Goal: Information Seeking & Learning: Find specific fact

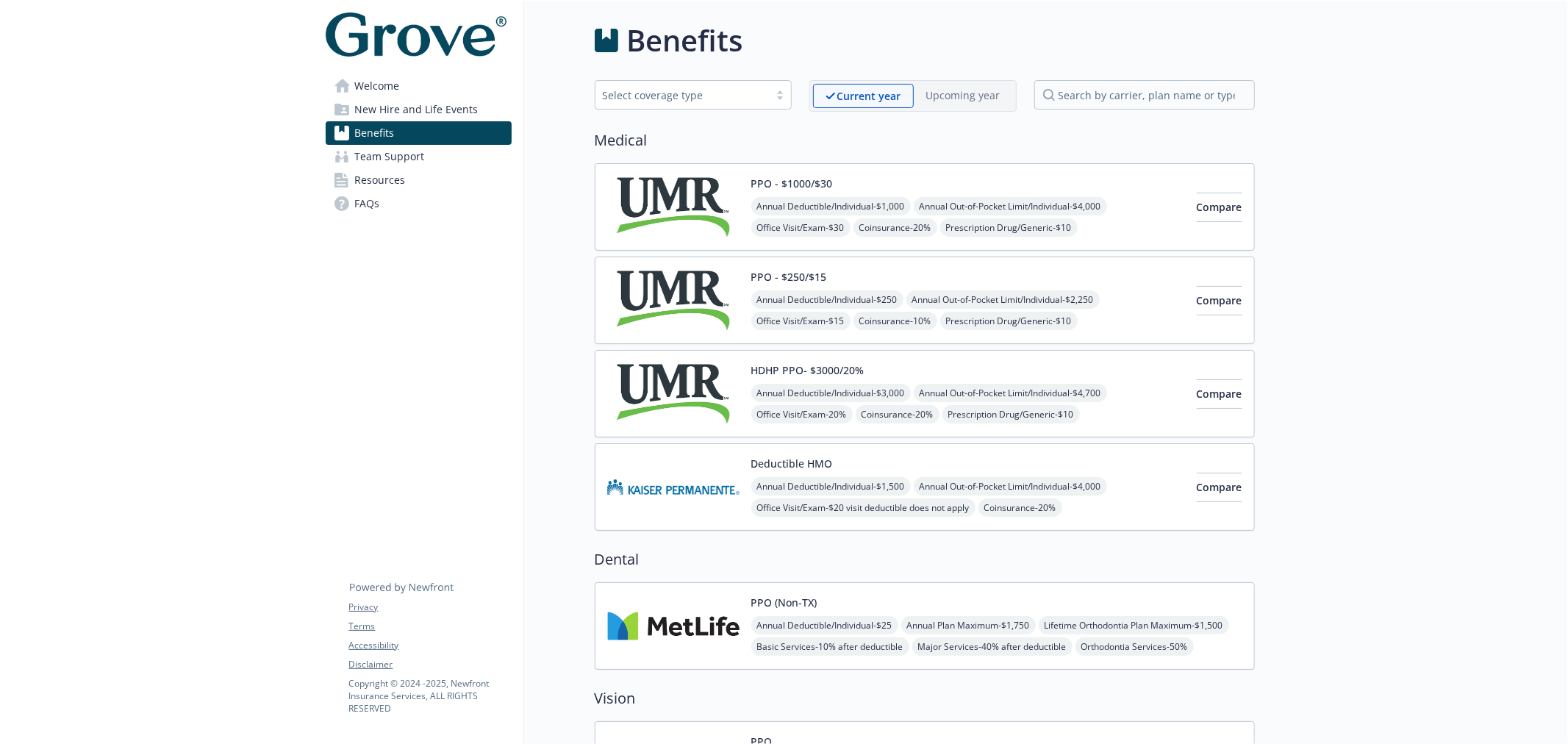
scroll to position [65, 0]
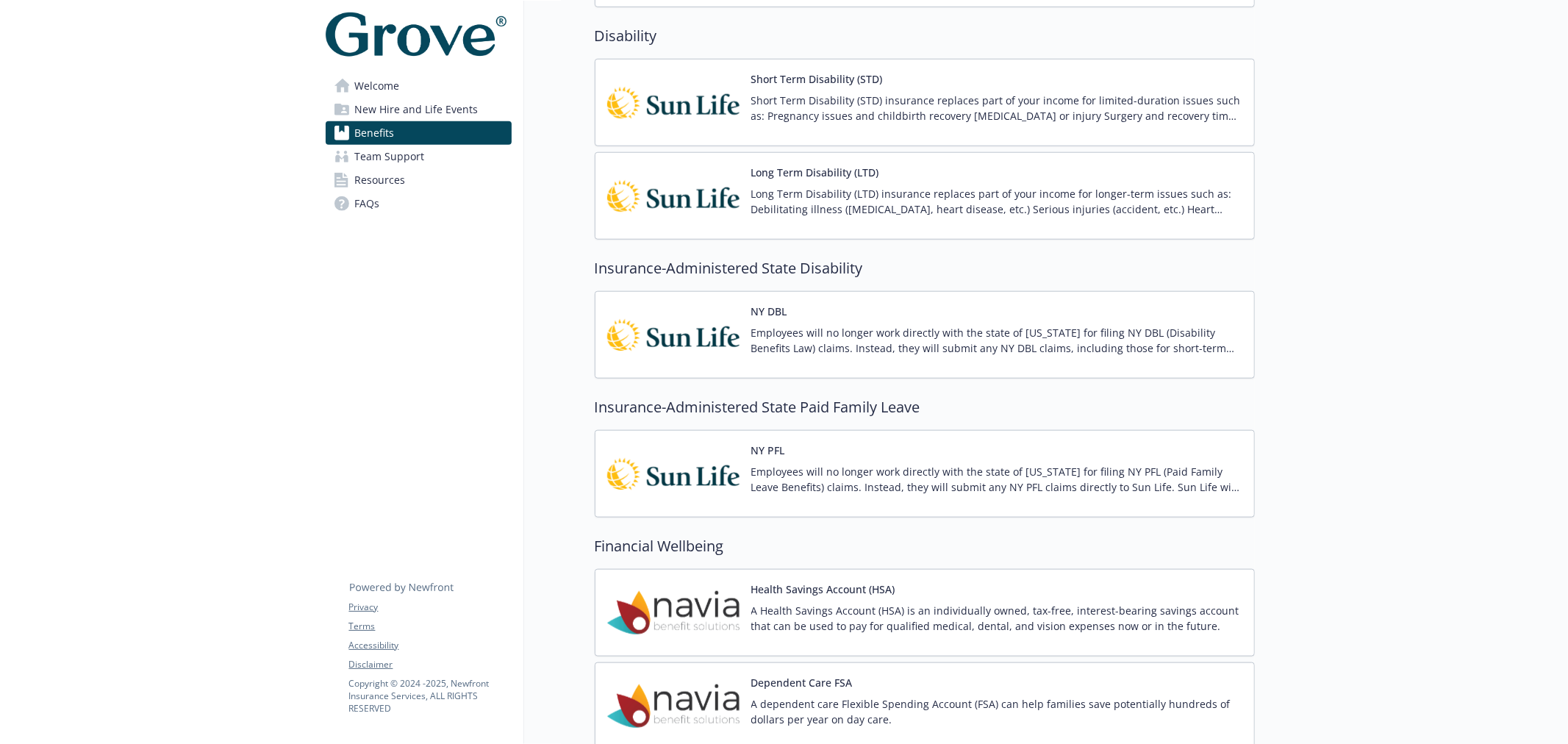
click at [702, 465] on img at bounding box center [673, 474] width 132 height 62
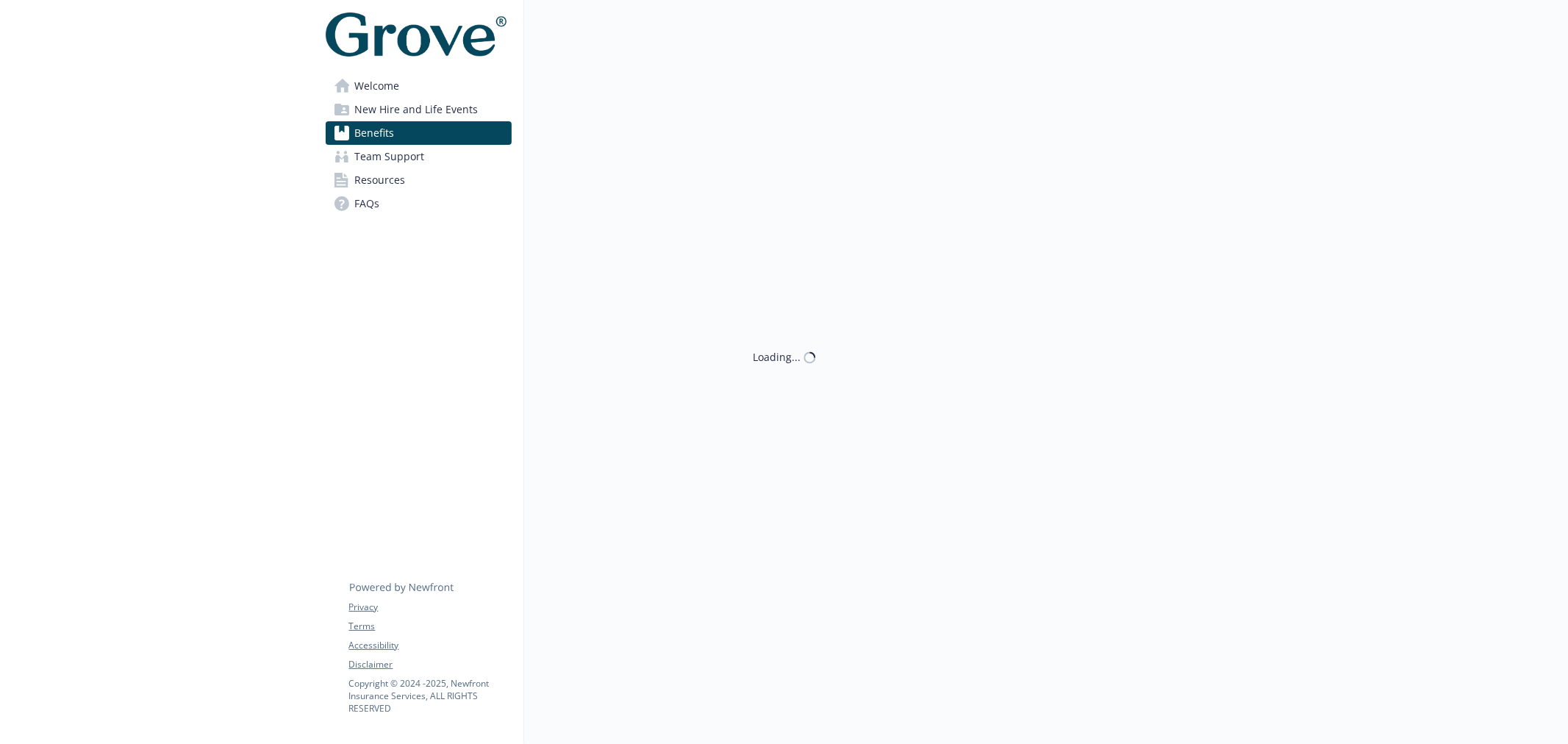
scroll to position [1127, 0]
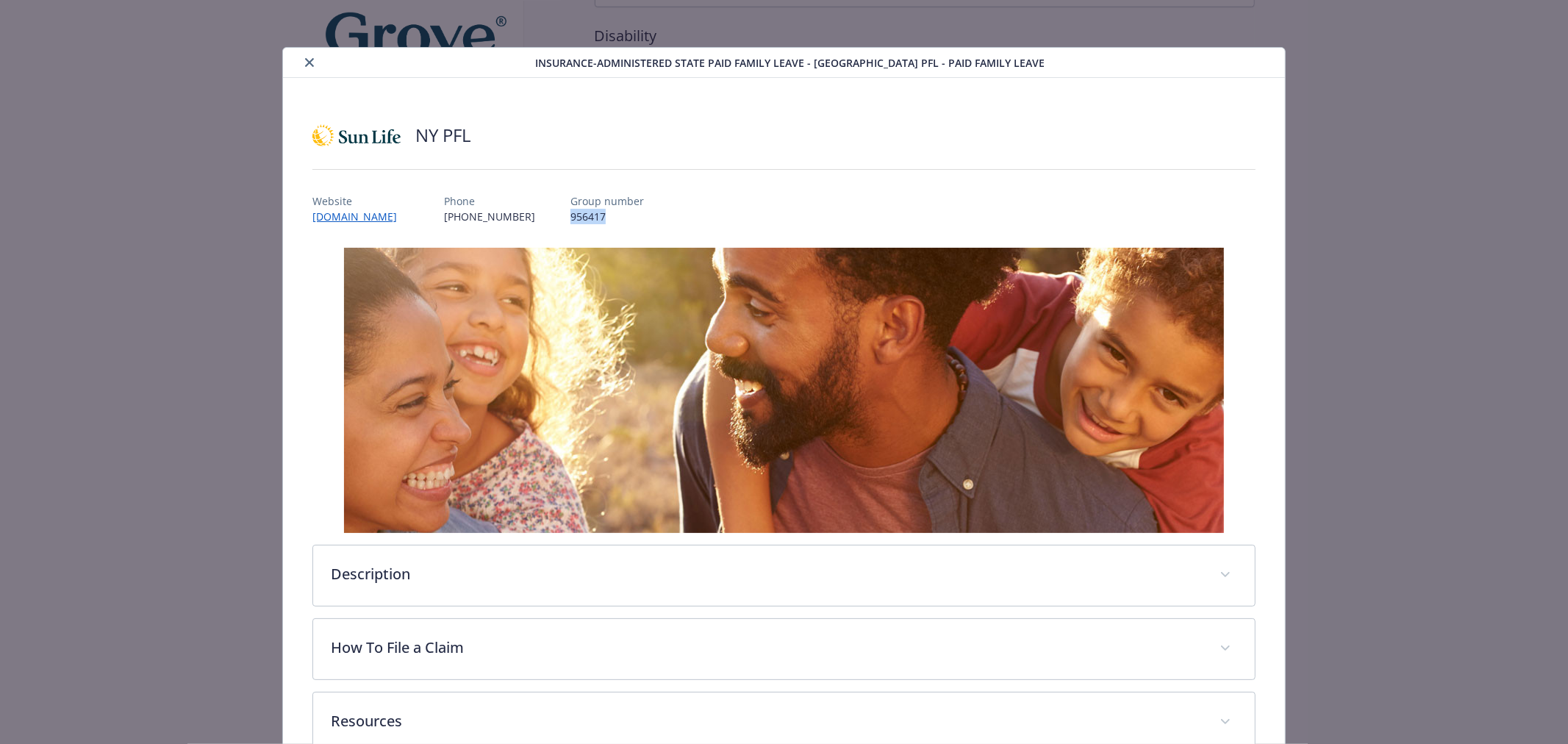
drag, startPoint x: 555, startPoint y: 221, endPoint x: 541, endPoint y: 221, distance: 14.0
click at [541, 221] on div "Website www.sunlife.com Phone (800) 247-6875 Group number 956417" at bounding box center [784, 203] width 944 height 43
copy p "956417"
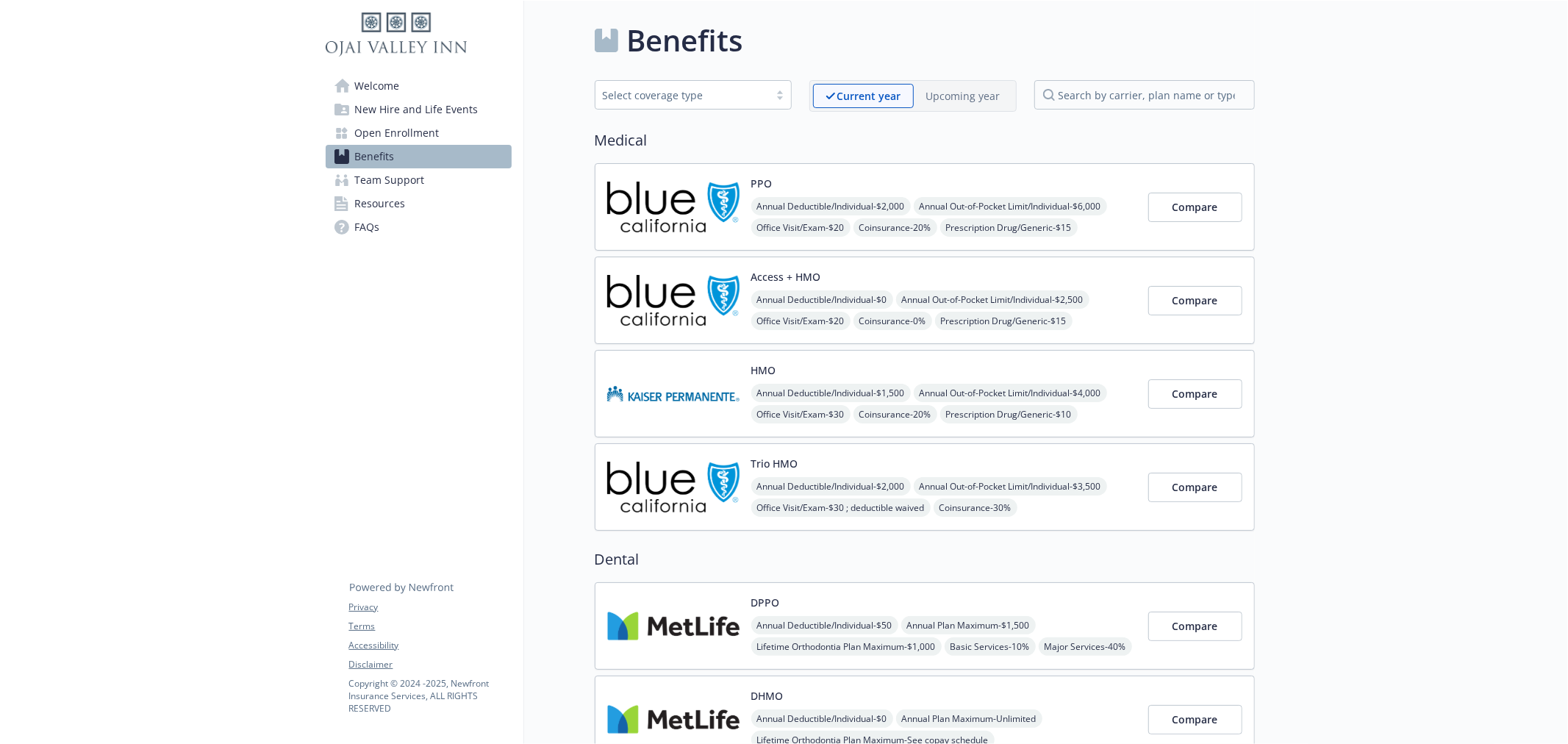
click at [398, 194] on span "Resources" at bounding box center [381, 203] width 51 height 23
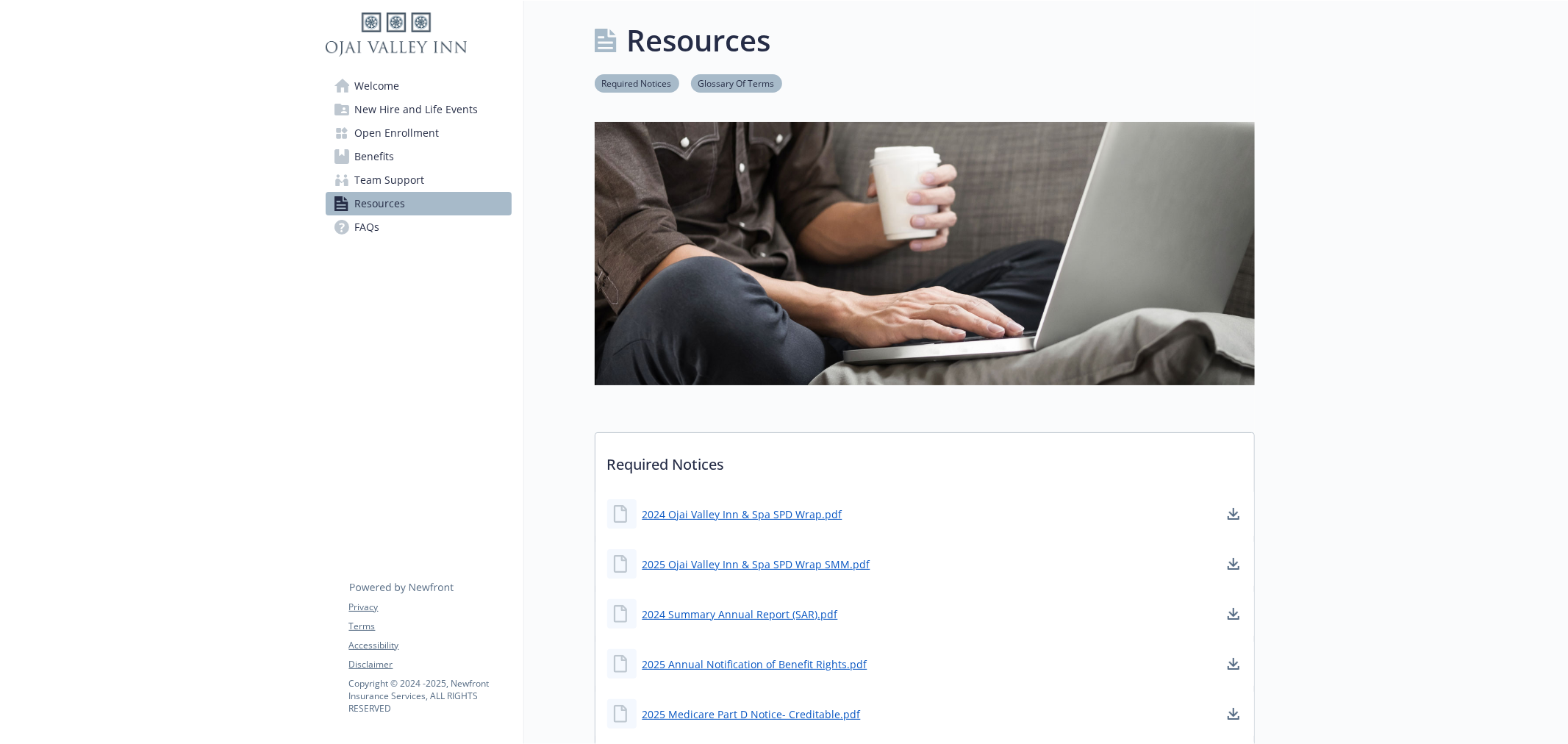
click at [371, 96] on span "Welcome" at bounding box center [378, 86] width 45 height 23
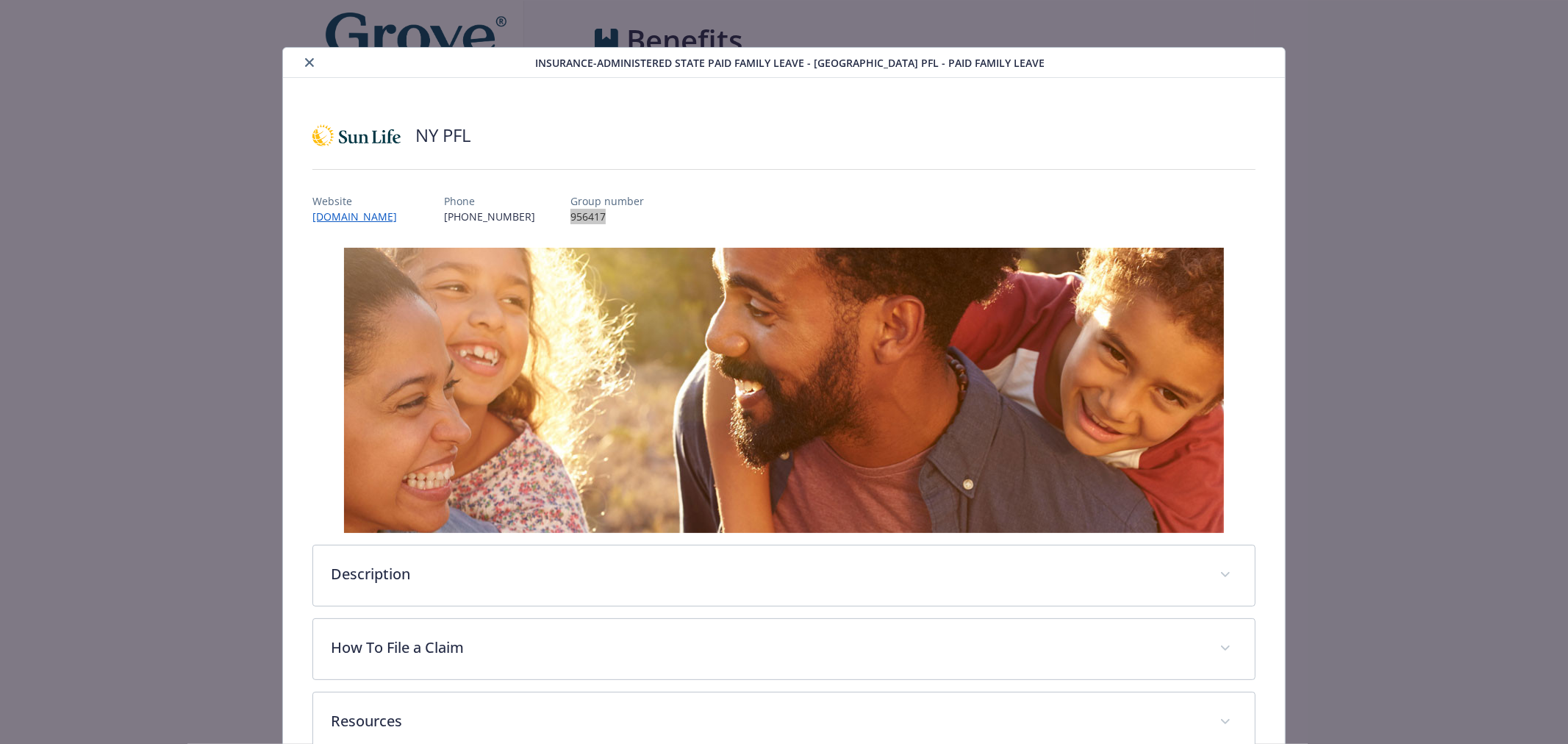
scroll to position [1127, 0]
click at [124, 411] on div "Insurance-Administered State Paid Family Leave - [GEOGRAPHIC_DATA] PFL - Paid F…" at bounding box center [784, 372] width 1568 height 744
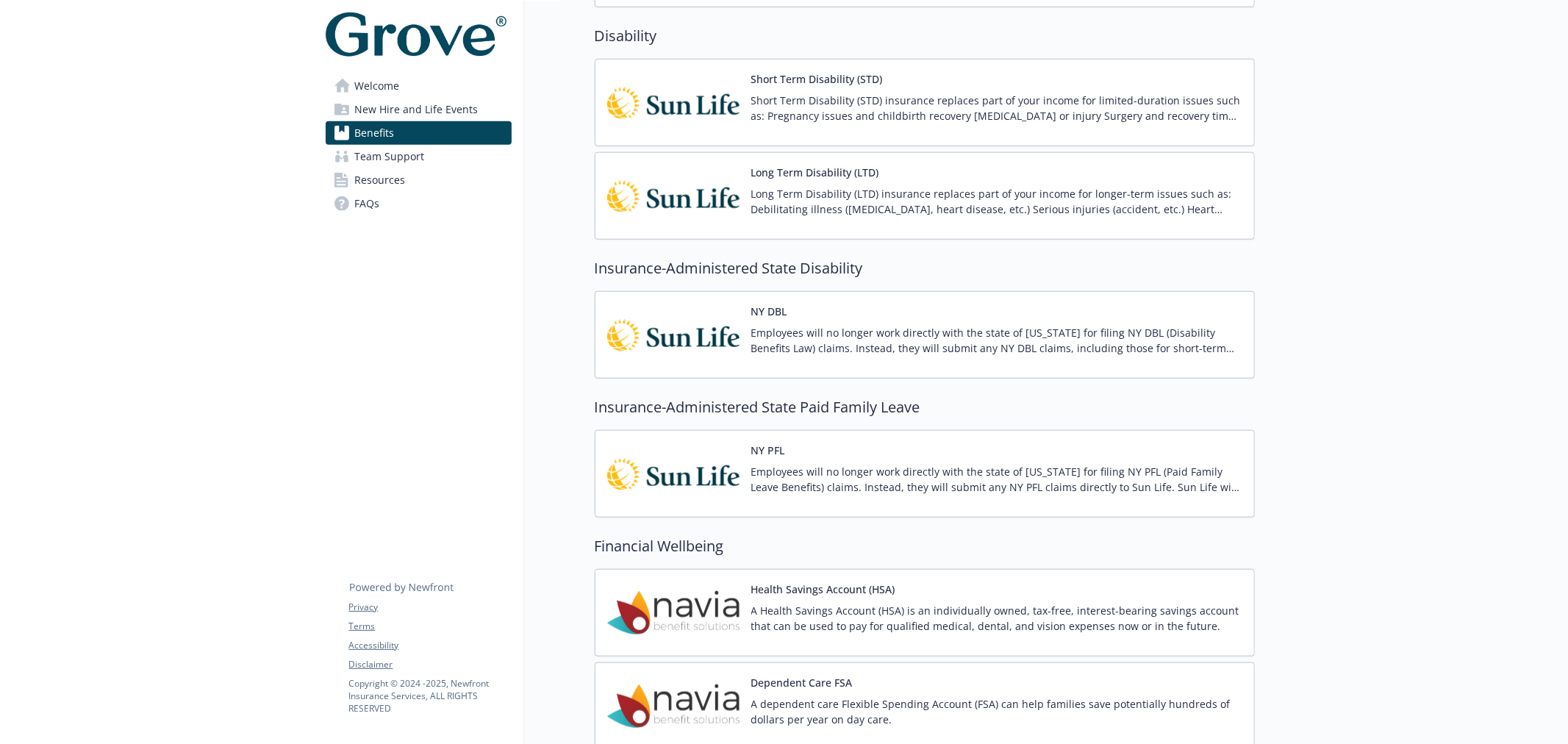
scroll to position [718, 0]
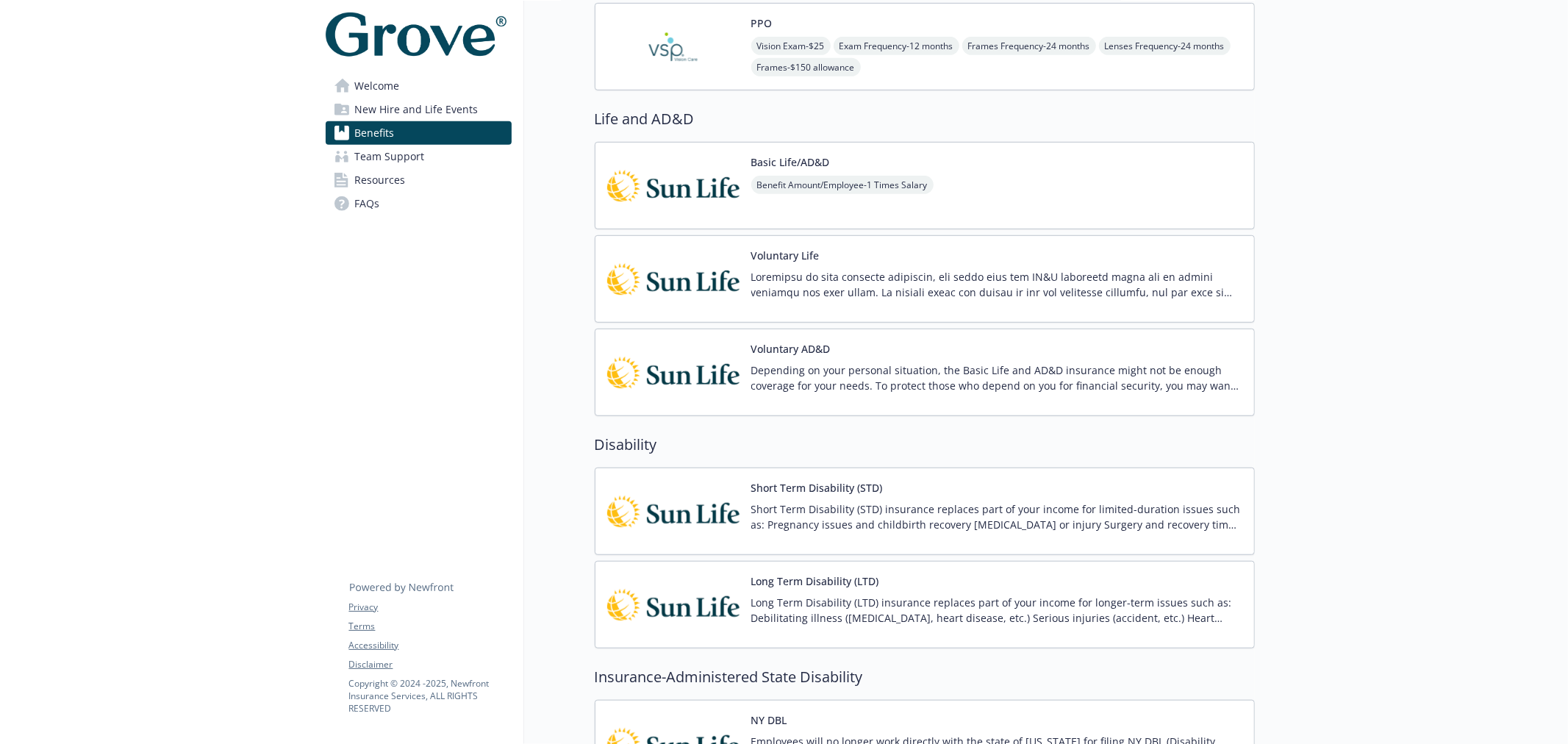
drag, startPoint x: 144, startPoint y: 292, endPoint x: 149, endPoint y: 282, distance: 11.2
click at [144, 292] on div at bounding box center [157, 739] width 314 height 2914
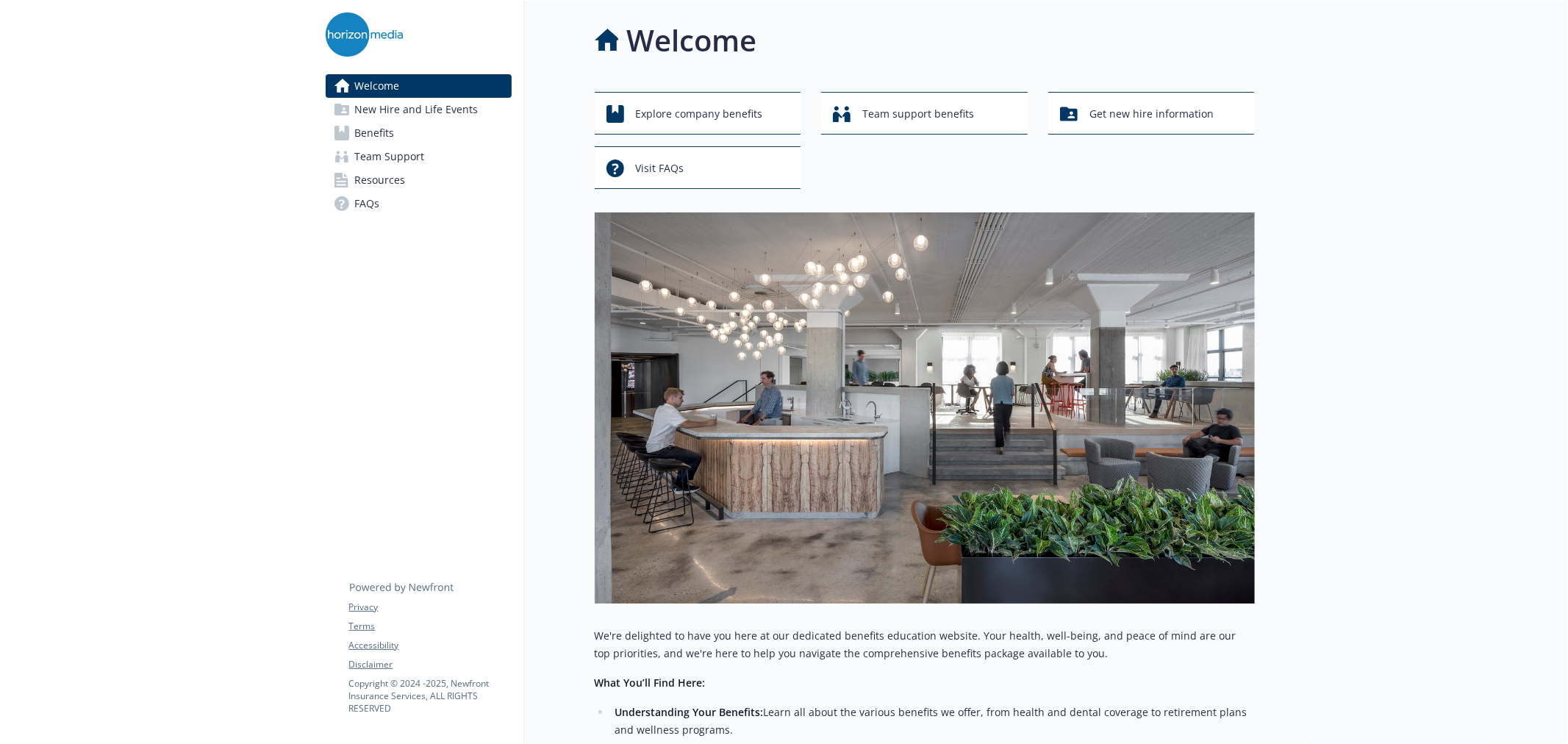
drag, startPoint x: 0, startPoint y: 0, endPoint x: 390, endPoint y: 111, distance: 405.5
click at [390, 111] on span "New Hire and Life Events" at bounding box center [417, 109] width 124 height 23
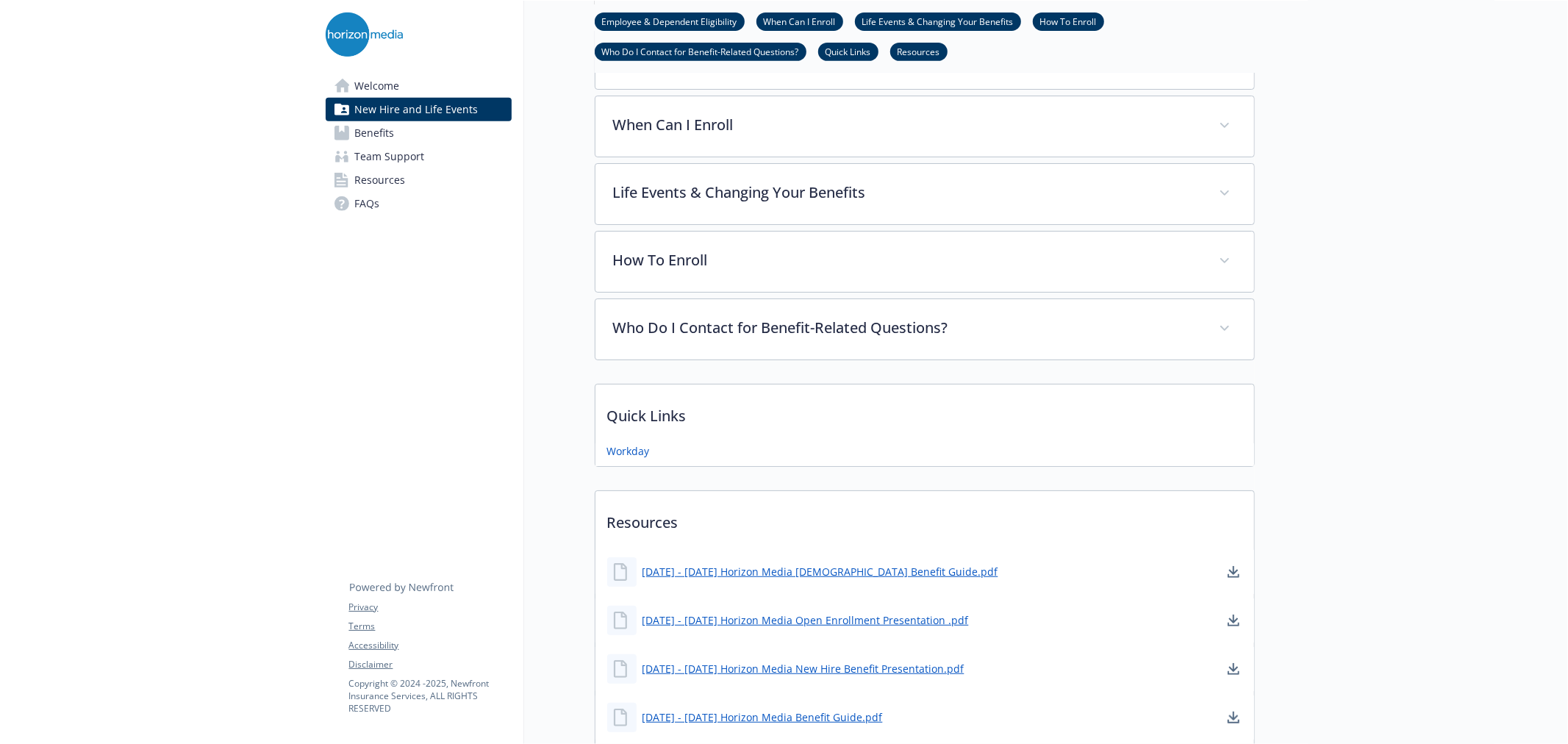
scroll to position [796, 0]
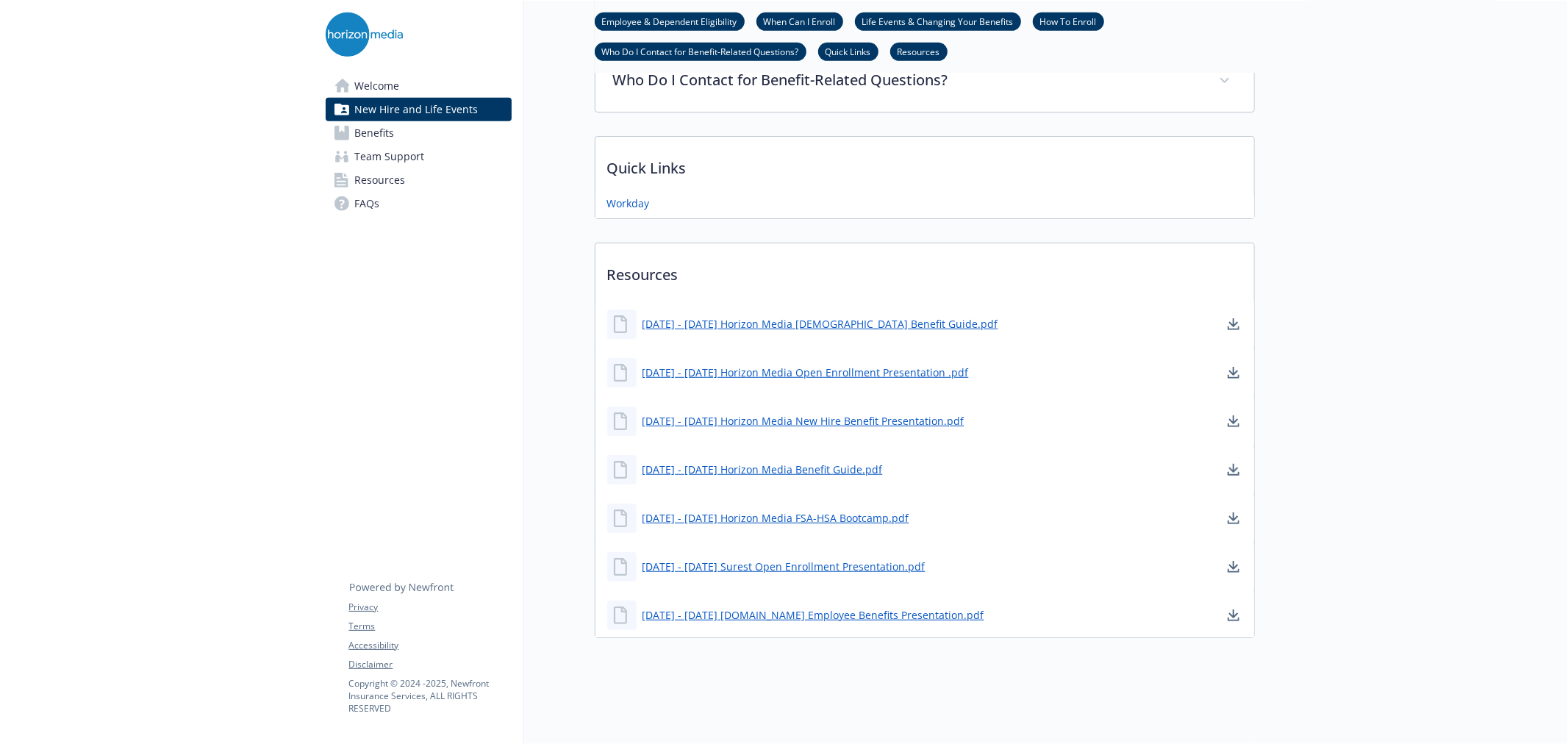
click at [351, 133] on link "Benefits" at bounding box center [419, 133] width 186 height 23
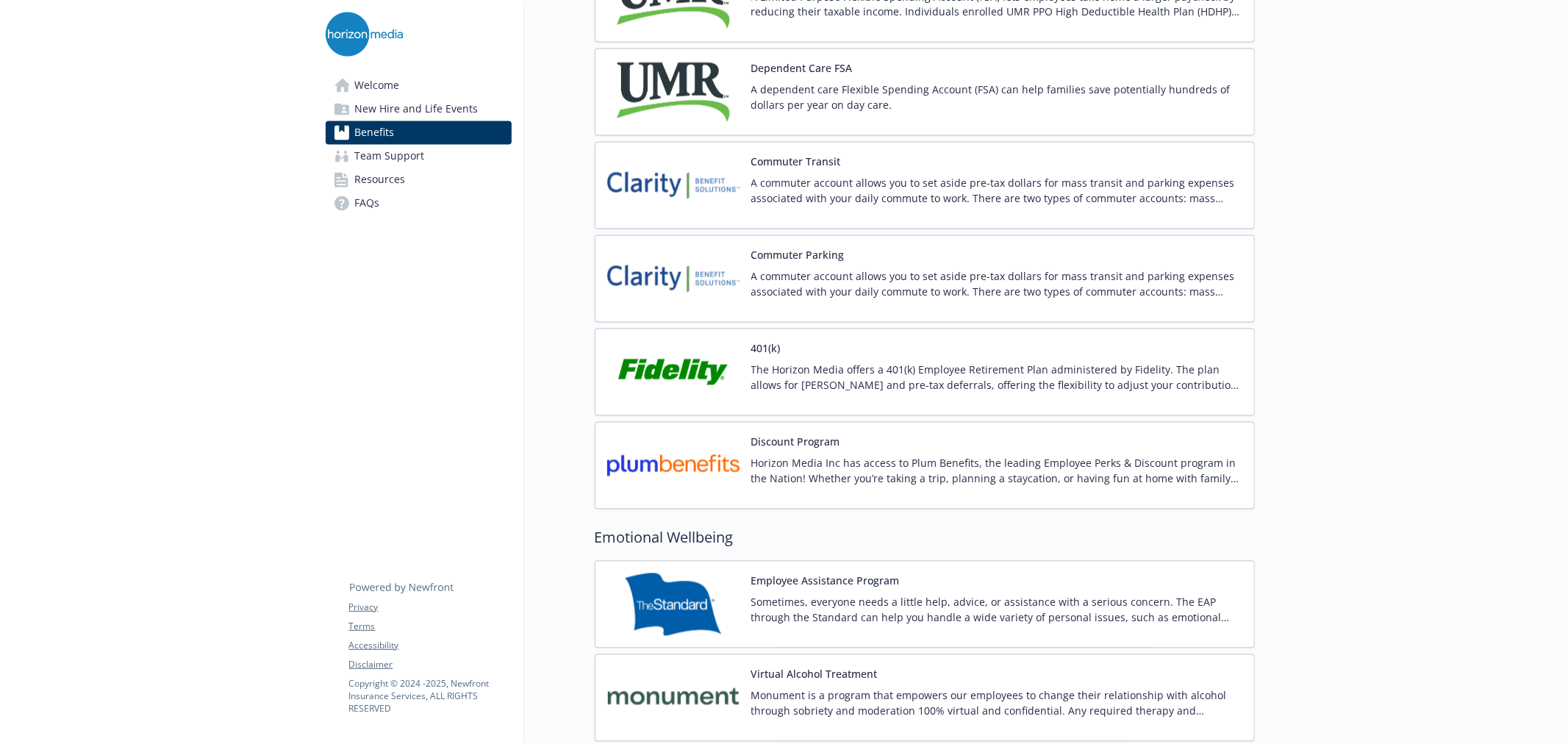
scroll to position [2348, 0]
click at [686, 263] on img at bounding box center [673, 278] width 132 height 62
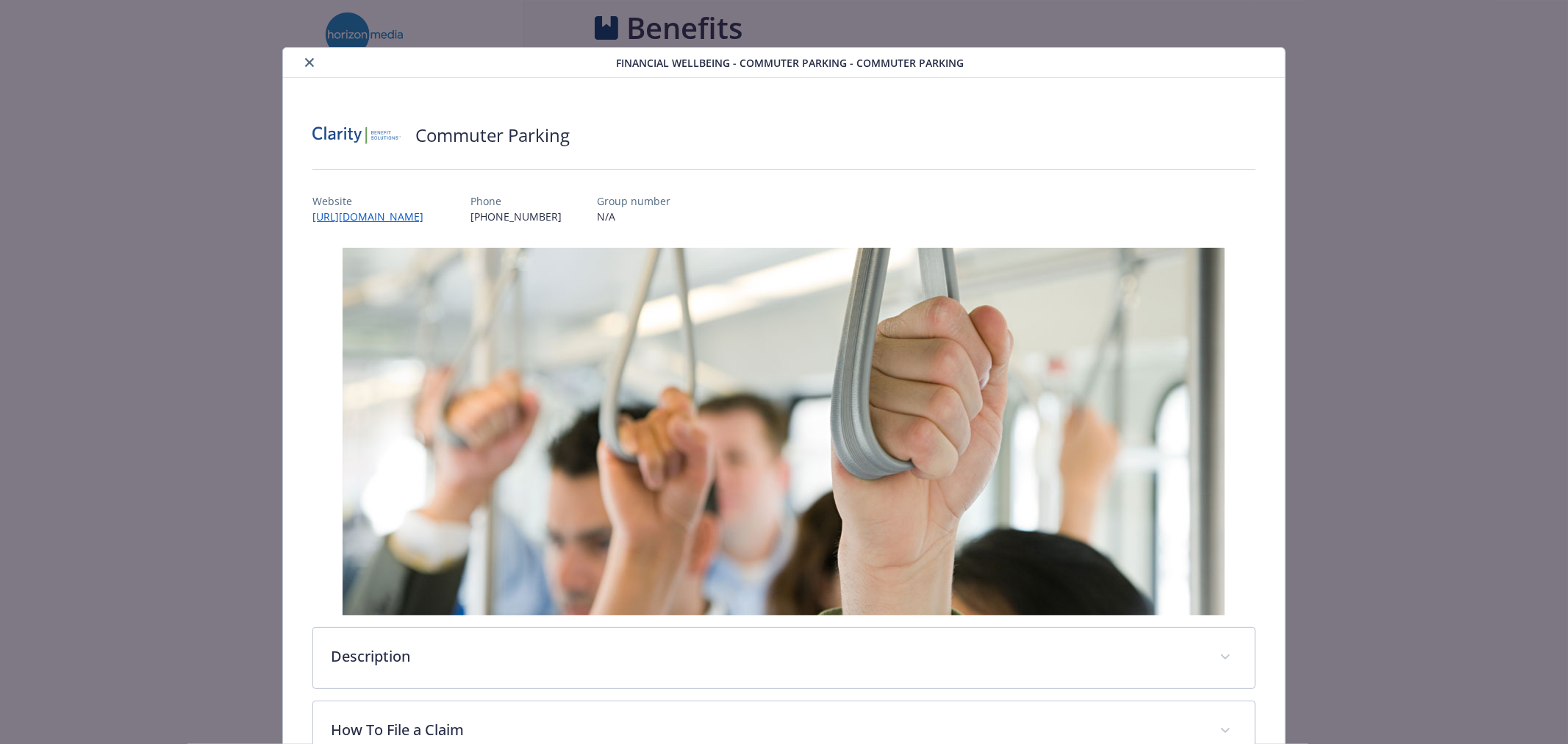
scroll to position [2348, 0]
click at [302, 55] on button "close" at bounding box center [310, 62] width 18 height 18
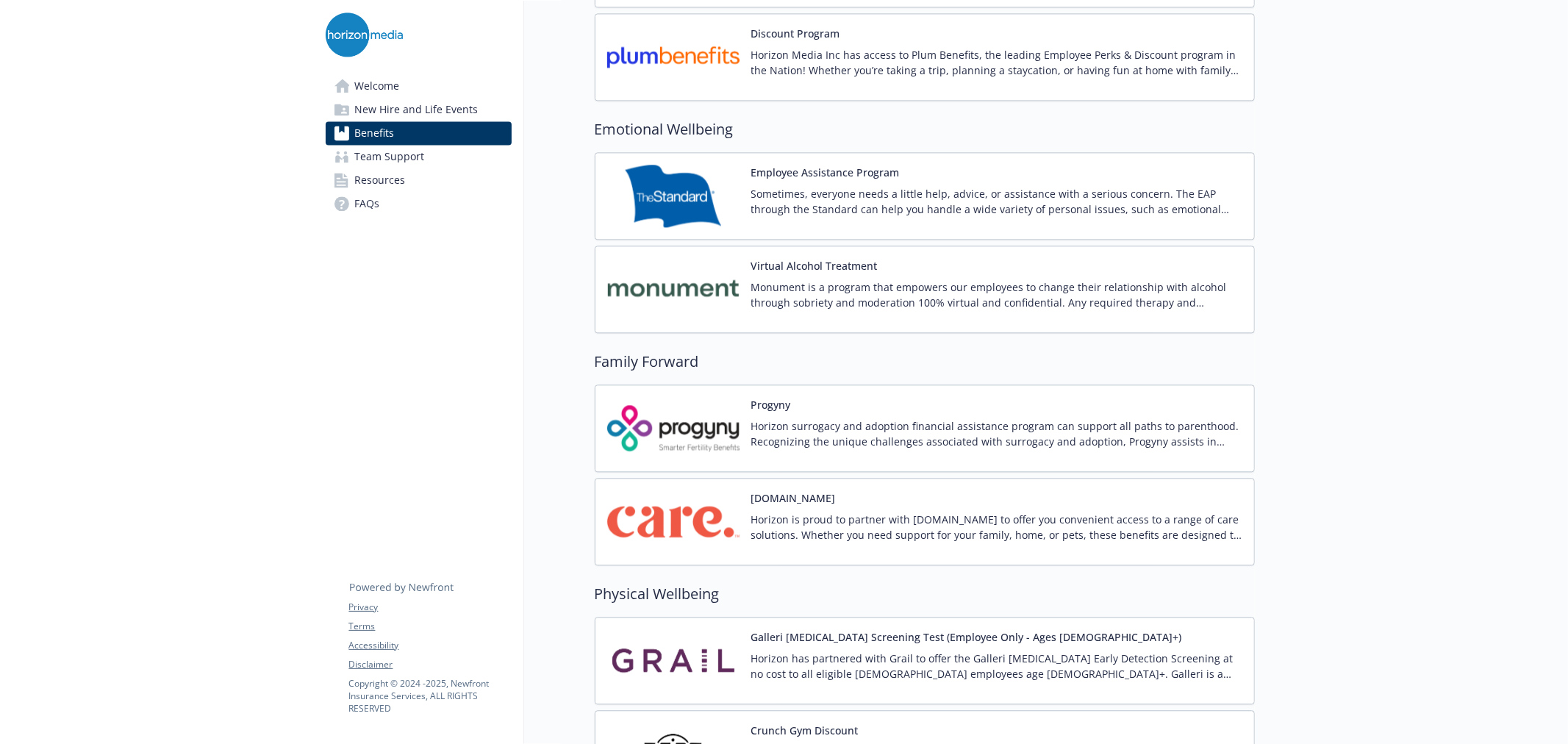
click at [730, 516] on img at bounding box center [673, 521] width 132 height 62
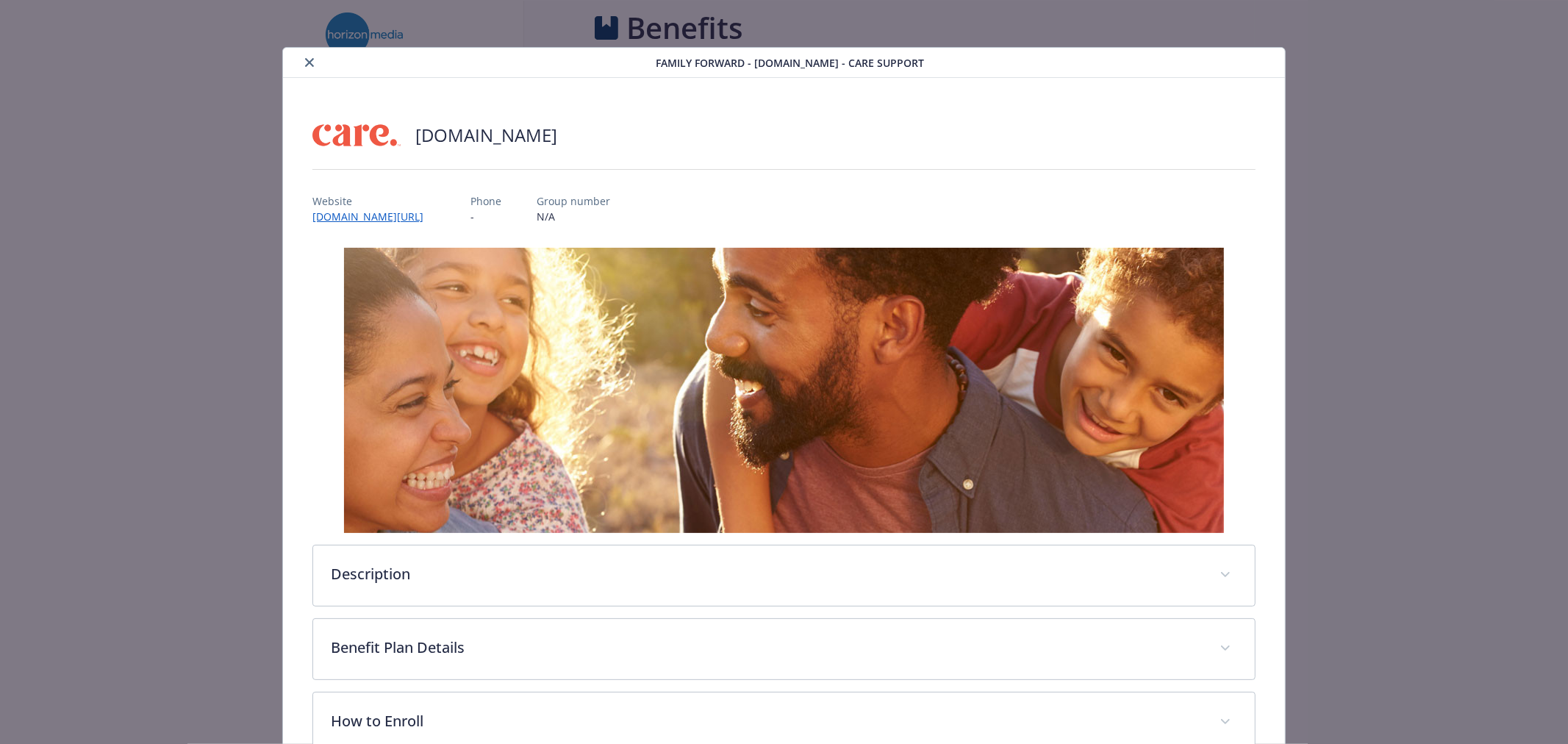
scroll to position [2756, 0]
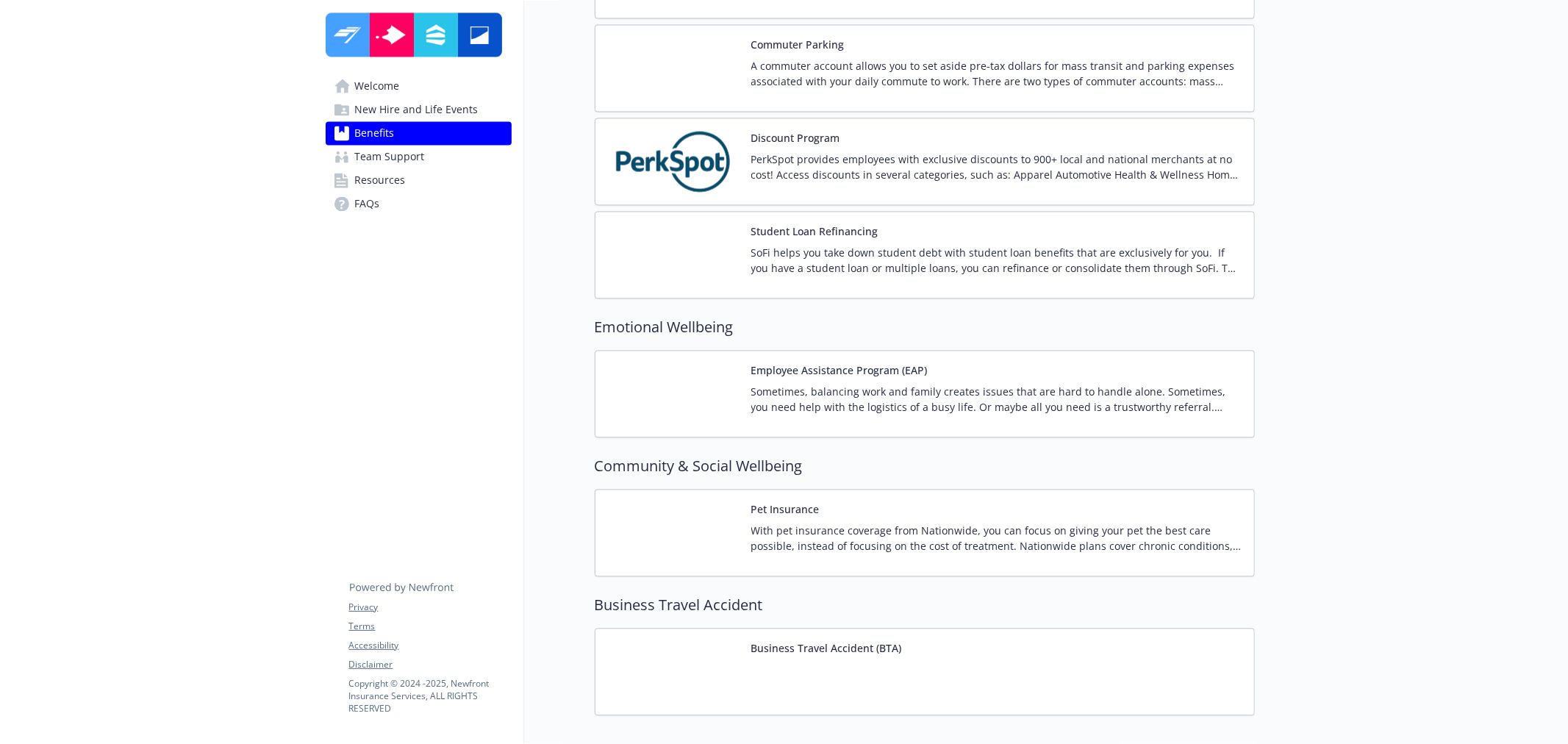
scroll to position [2698, 0]
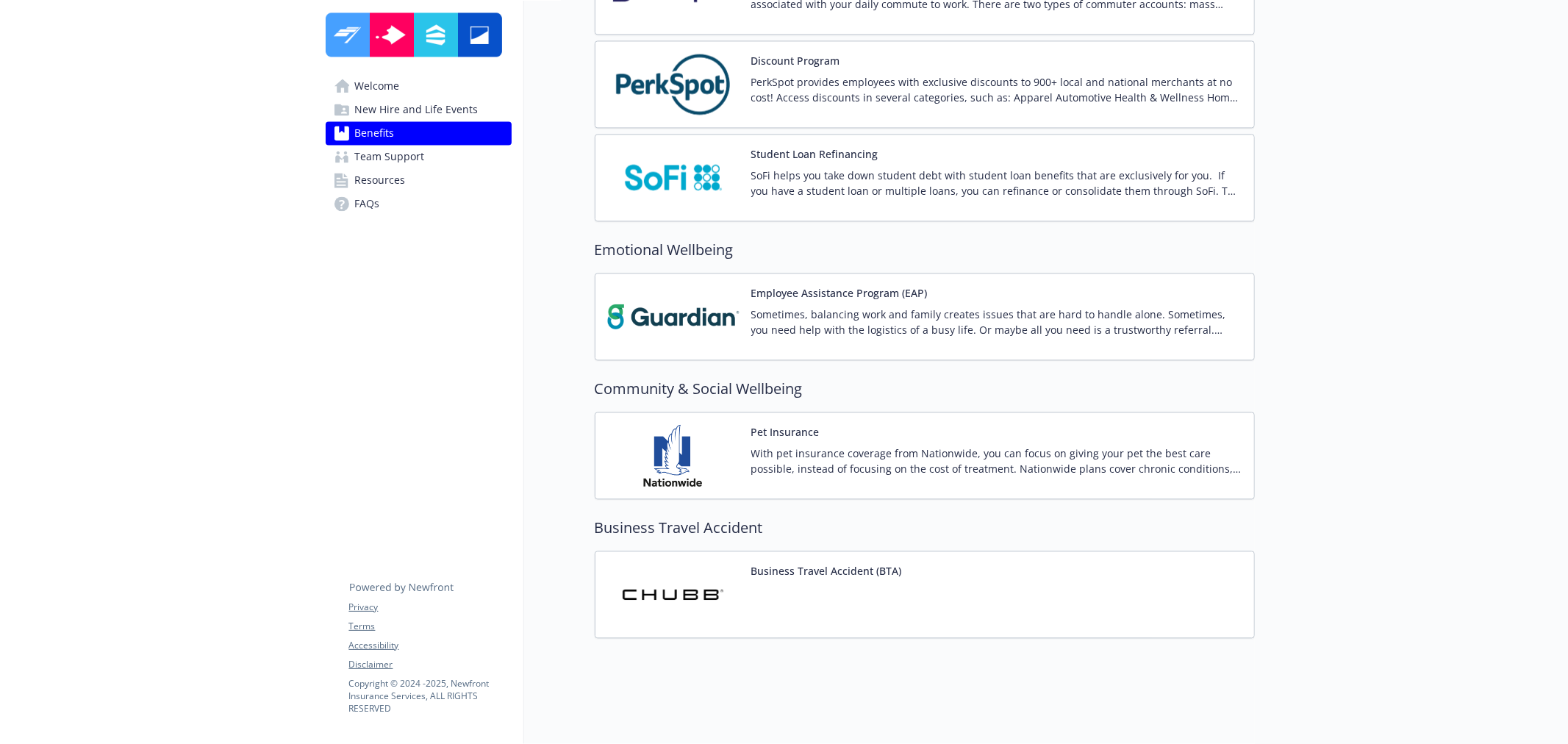
click at [361, 152] on span "Team Support" at bounding box center [390, 156] width 70 height 23
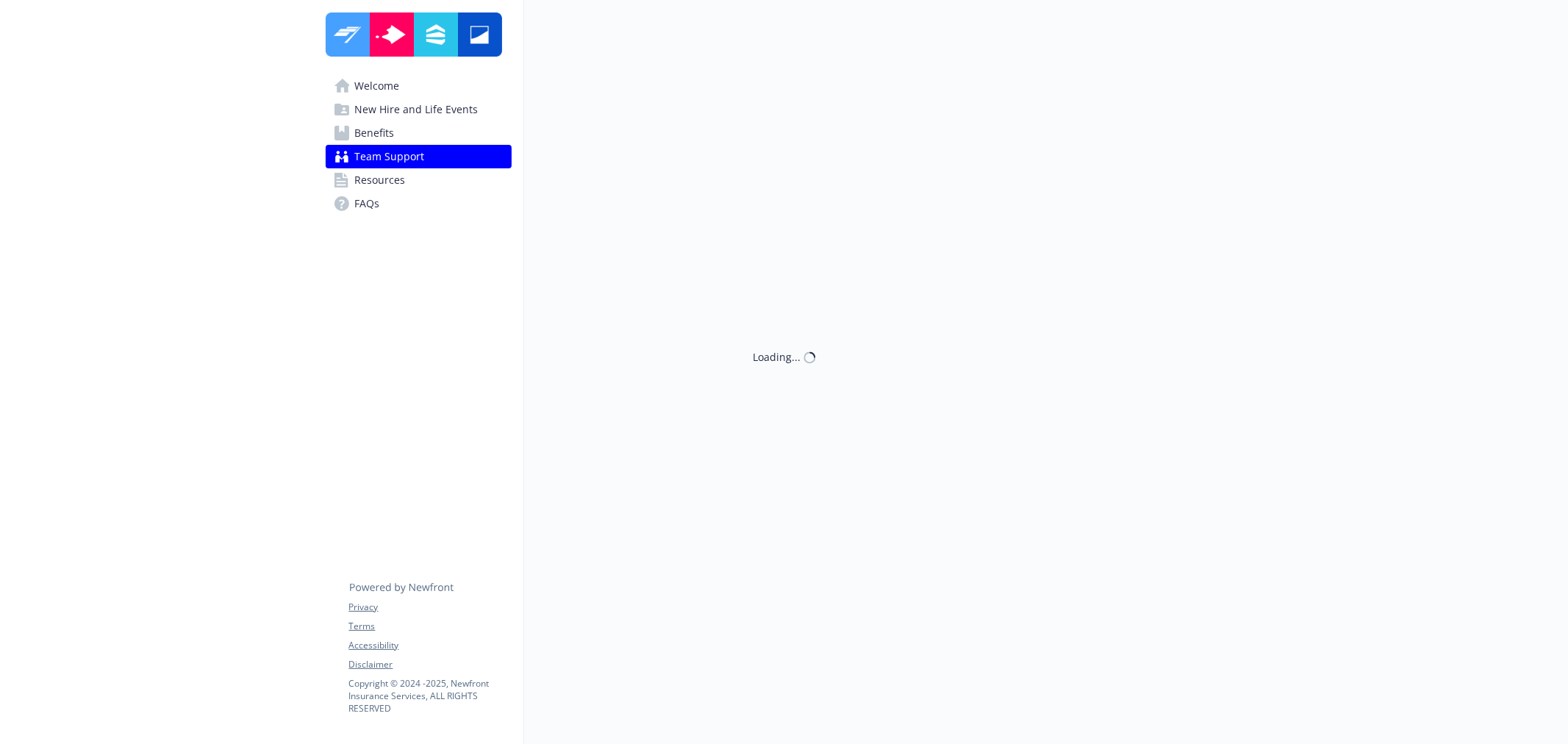
scroll to position [13, 0]
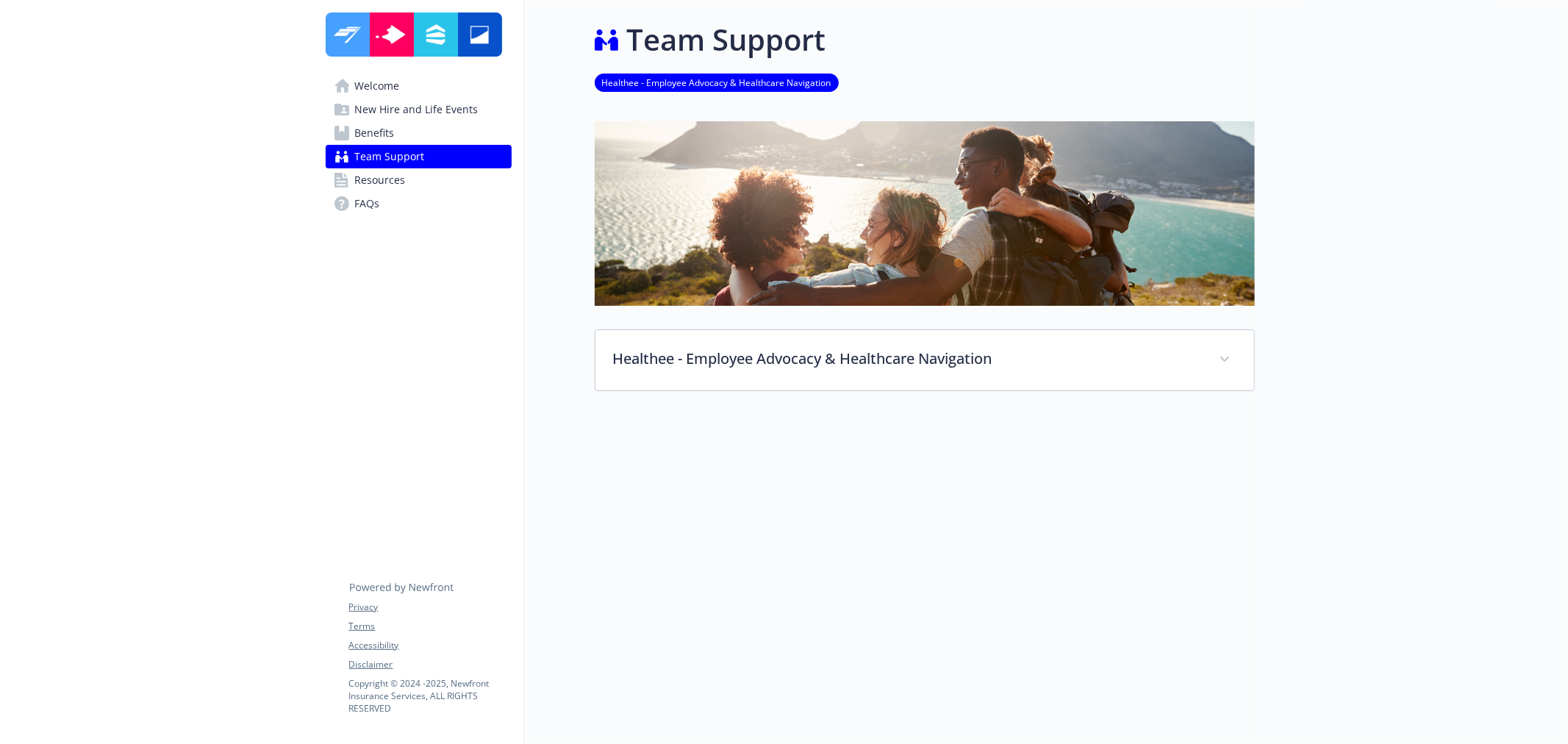
click at [407, 121] on span "New Hire and Life Events" at bounding box center [417, 109] width 124 height 23
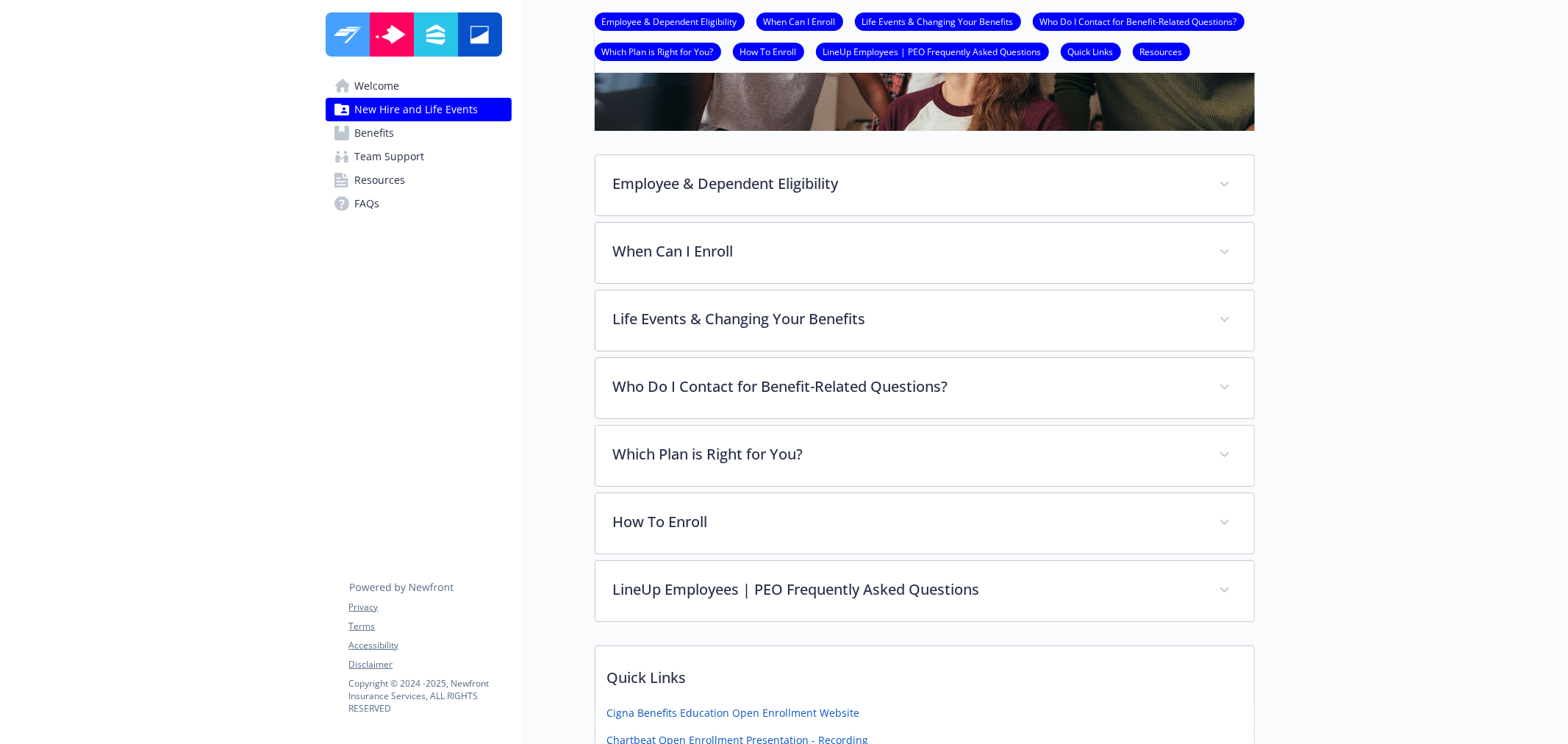
scroll to position [339, 0]
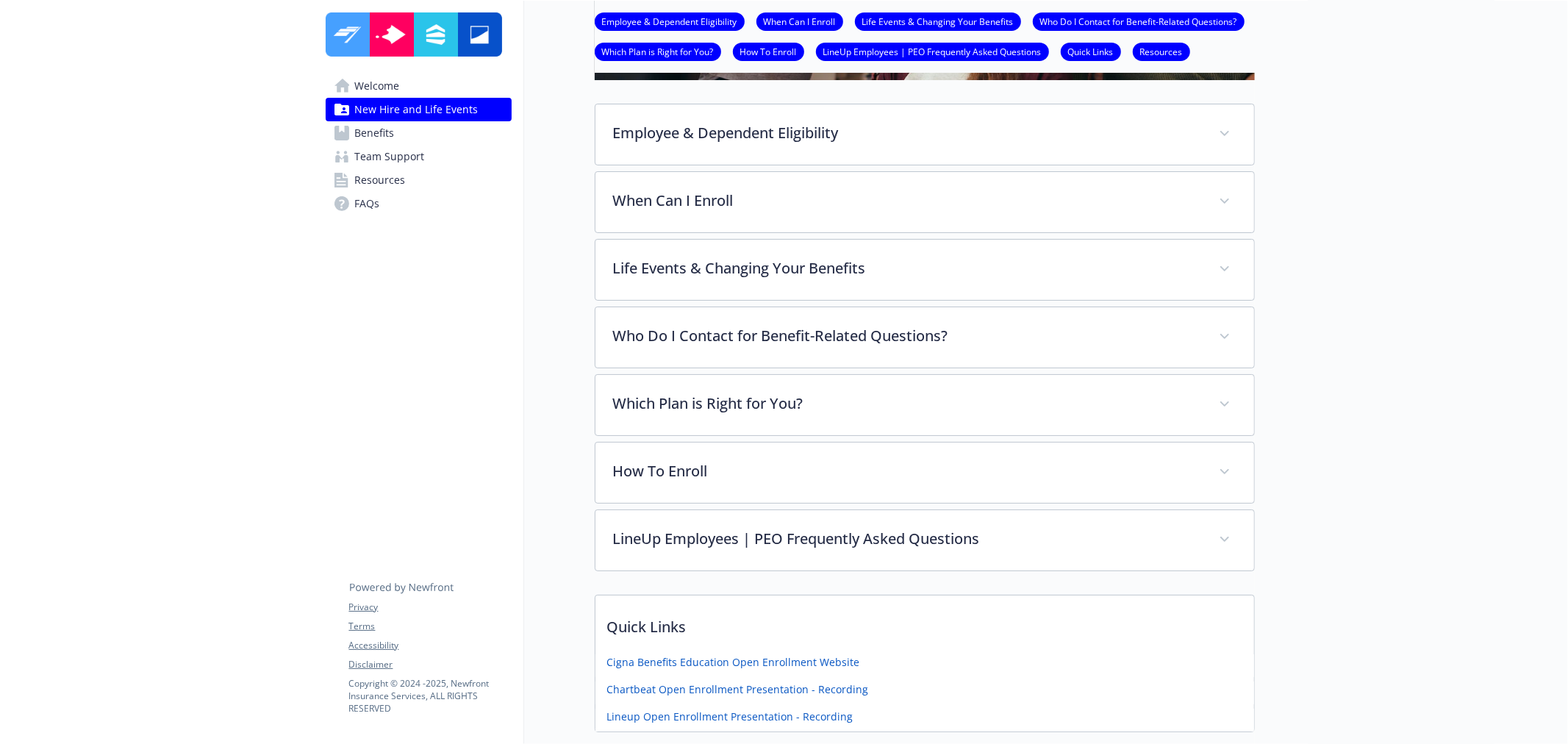
click at [410, 132] on link "Benefits" at bounding box center [419, 133] width 186 height 23
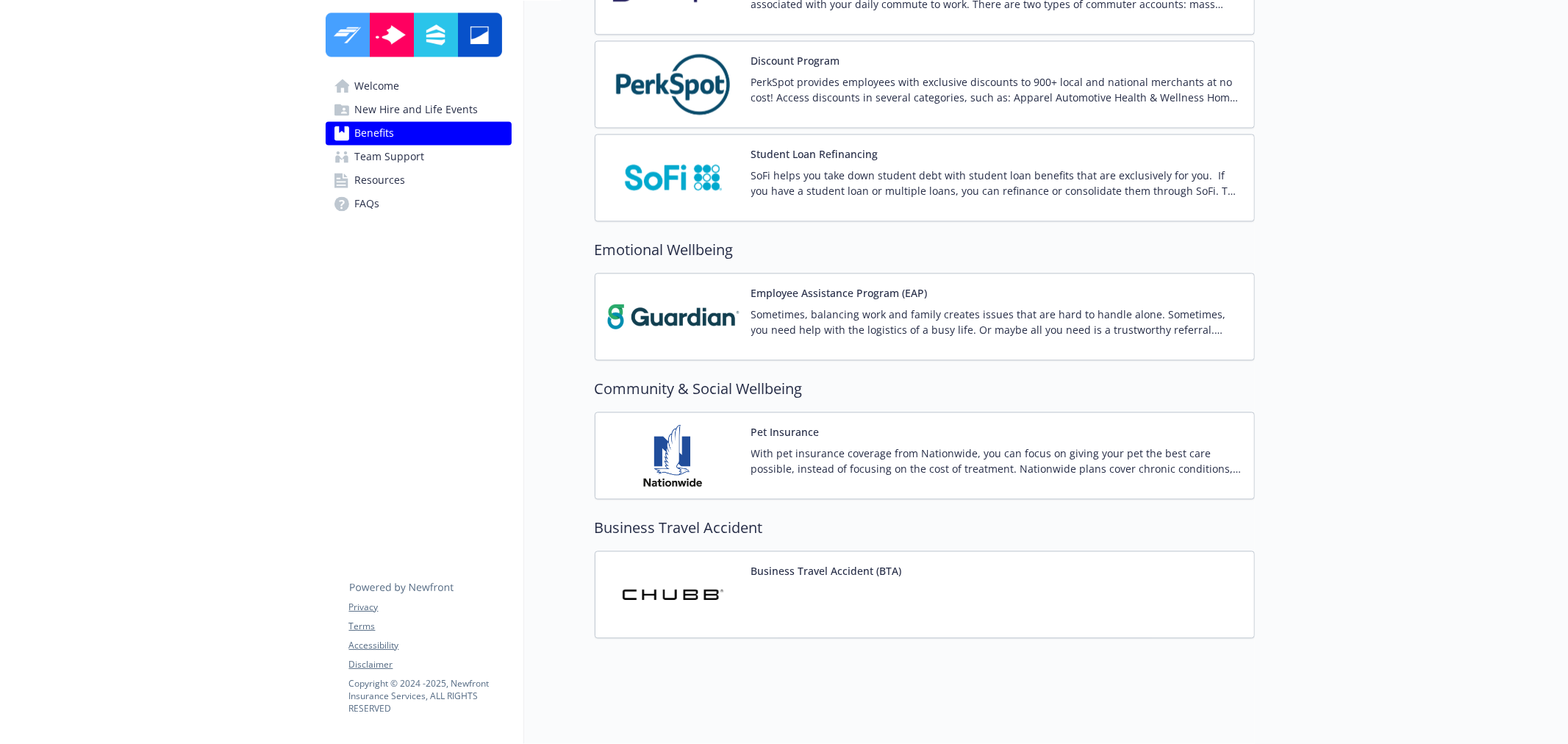
scroll to position [2698, 0]
click at [686, 567] on img at bounding box center [673, 594] width 132 height 62
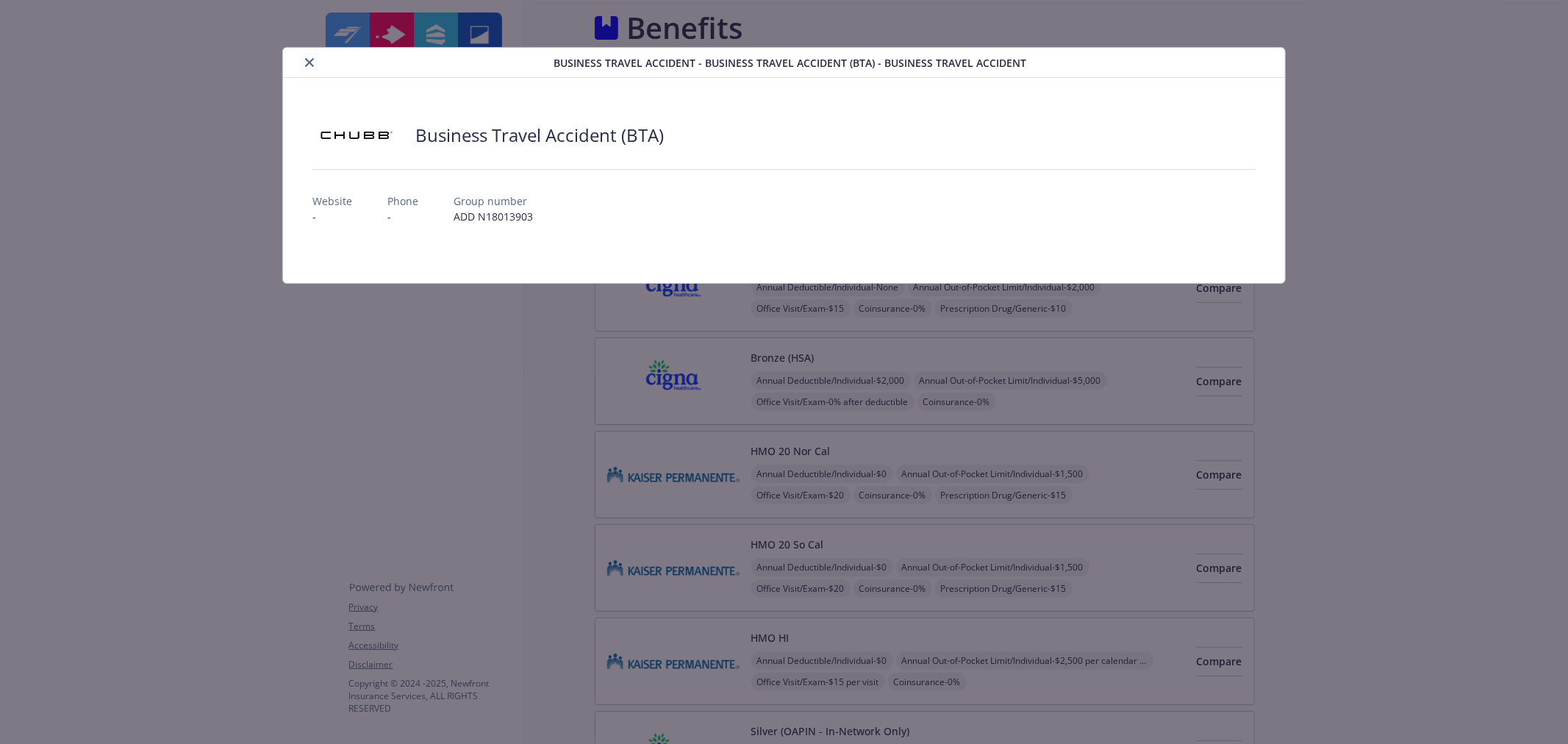
scroll to position [2698, 0]
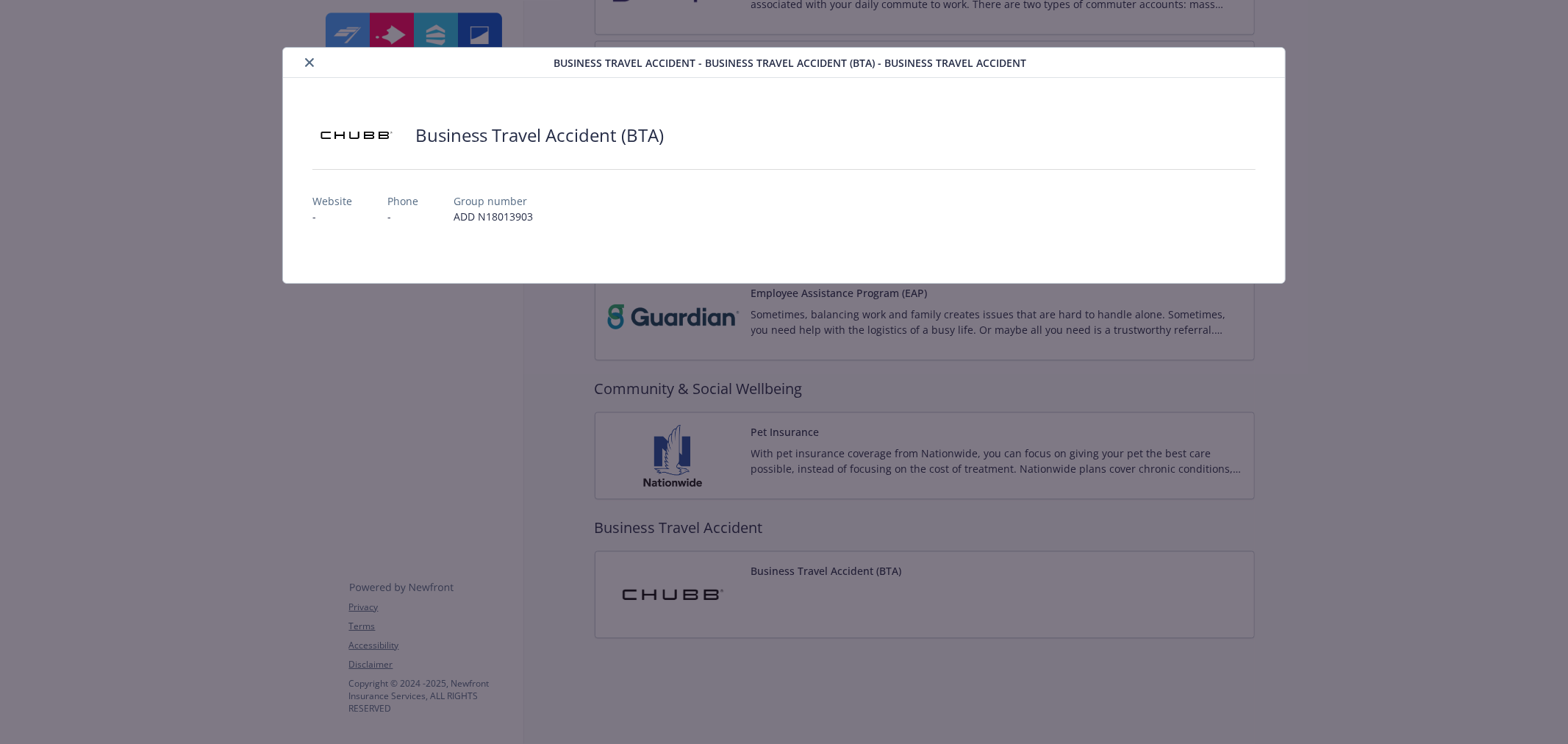
click at [313, 61] on icon "close" at bounding box center [309, 62] width 9 height 9
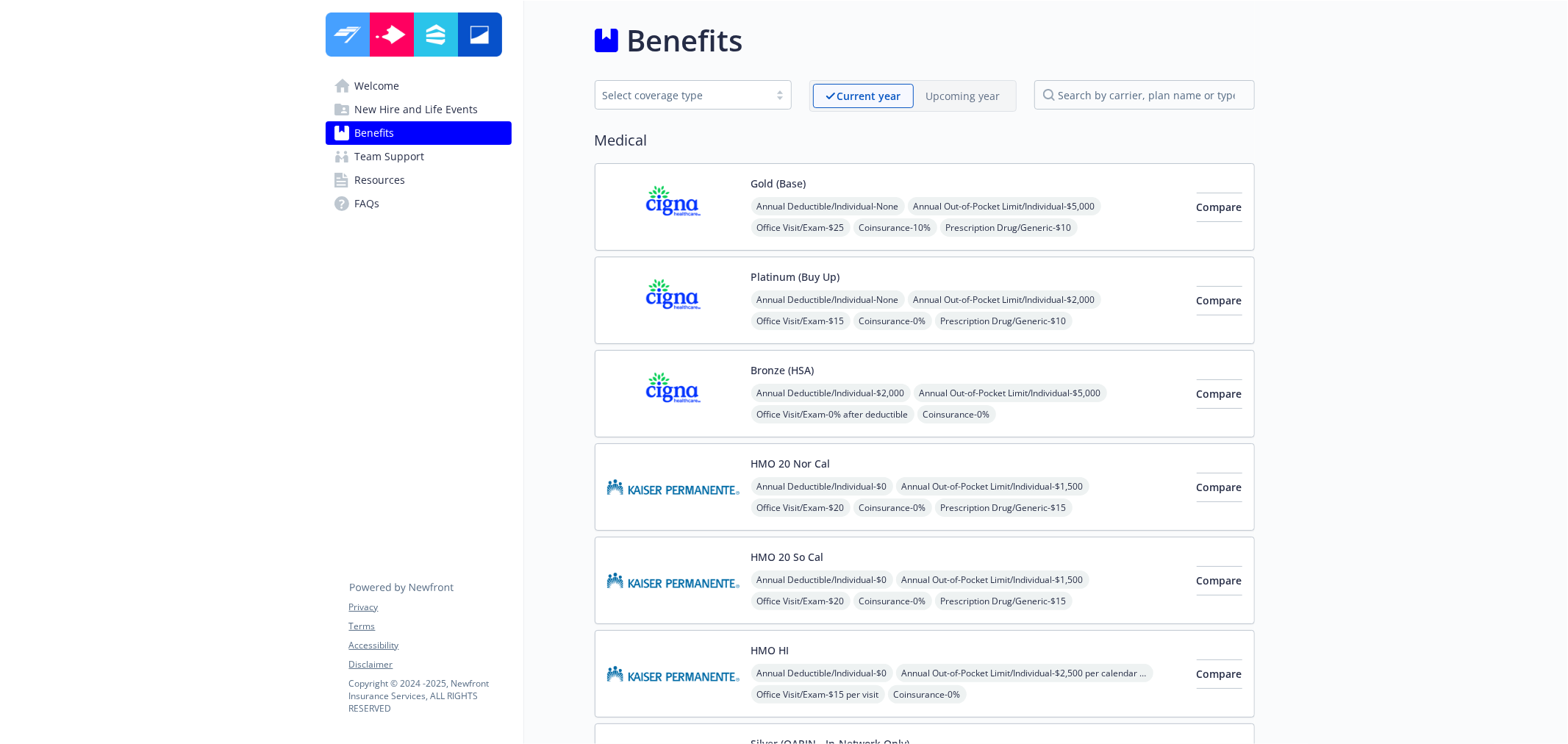
click at [414, 172] on link "Resources" at bounding box center [419, 179] width 186 height 23
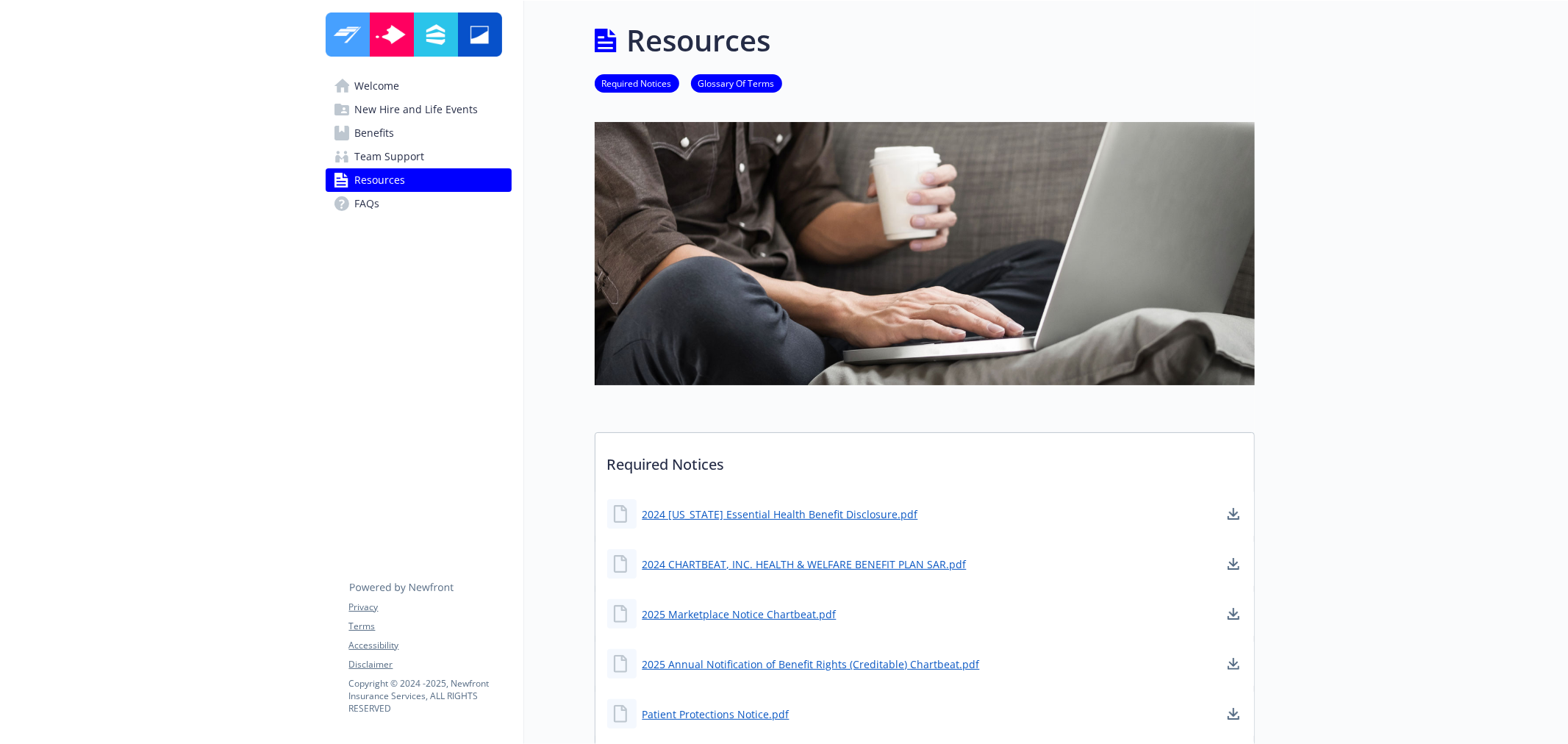
click at [417, 150] on span "Team Support" at bounding box center [390, 156] width 70 height 23
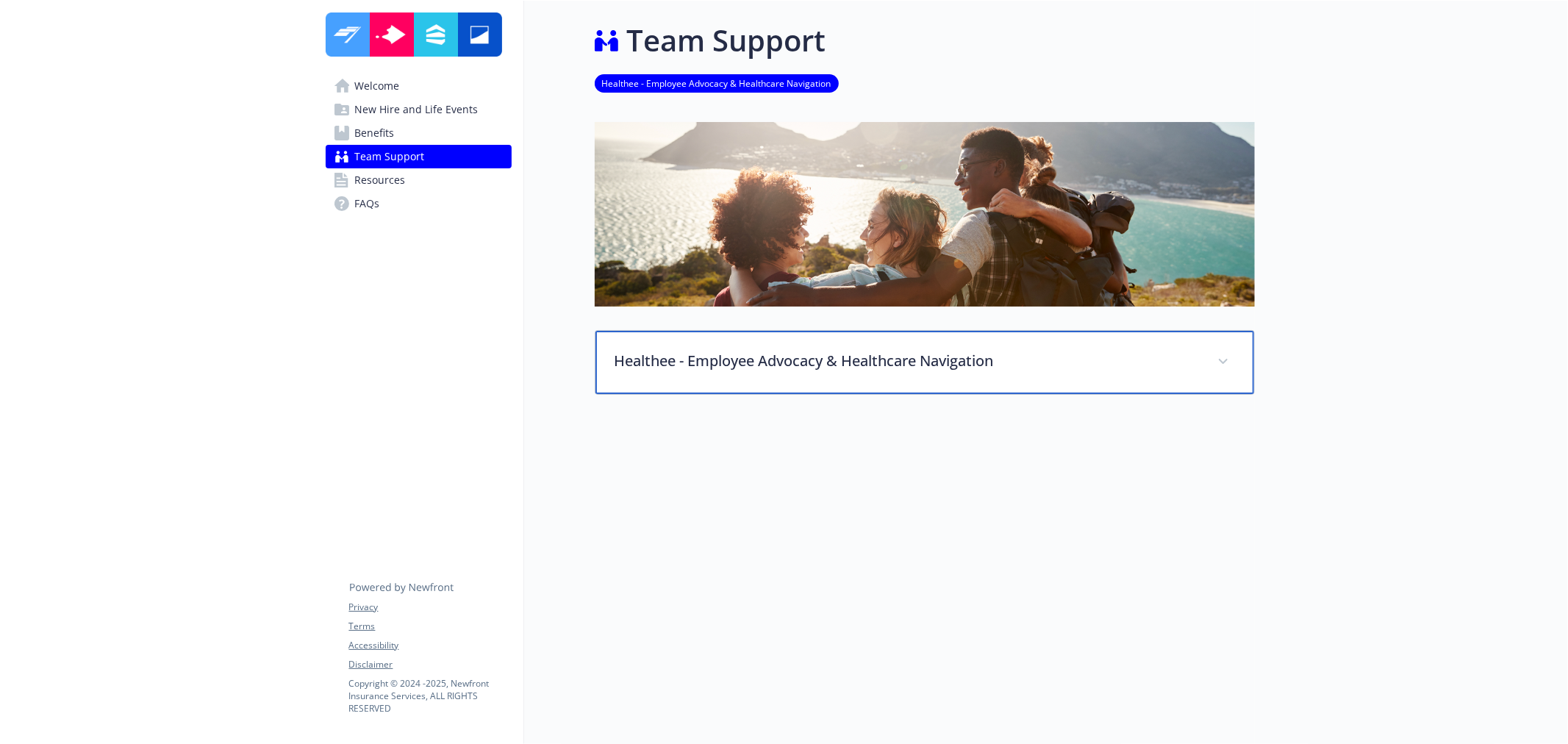
click at [745, 347] on div "Healthee - Employee Advocacy & Healthcare Navigation" at bounding box center [925, 363] width 659 height 63
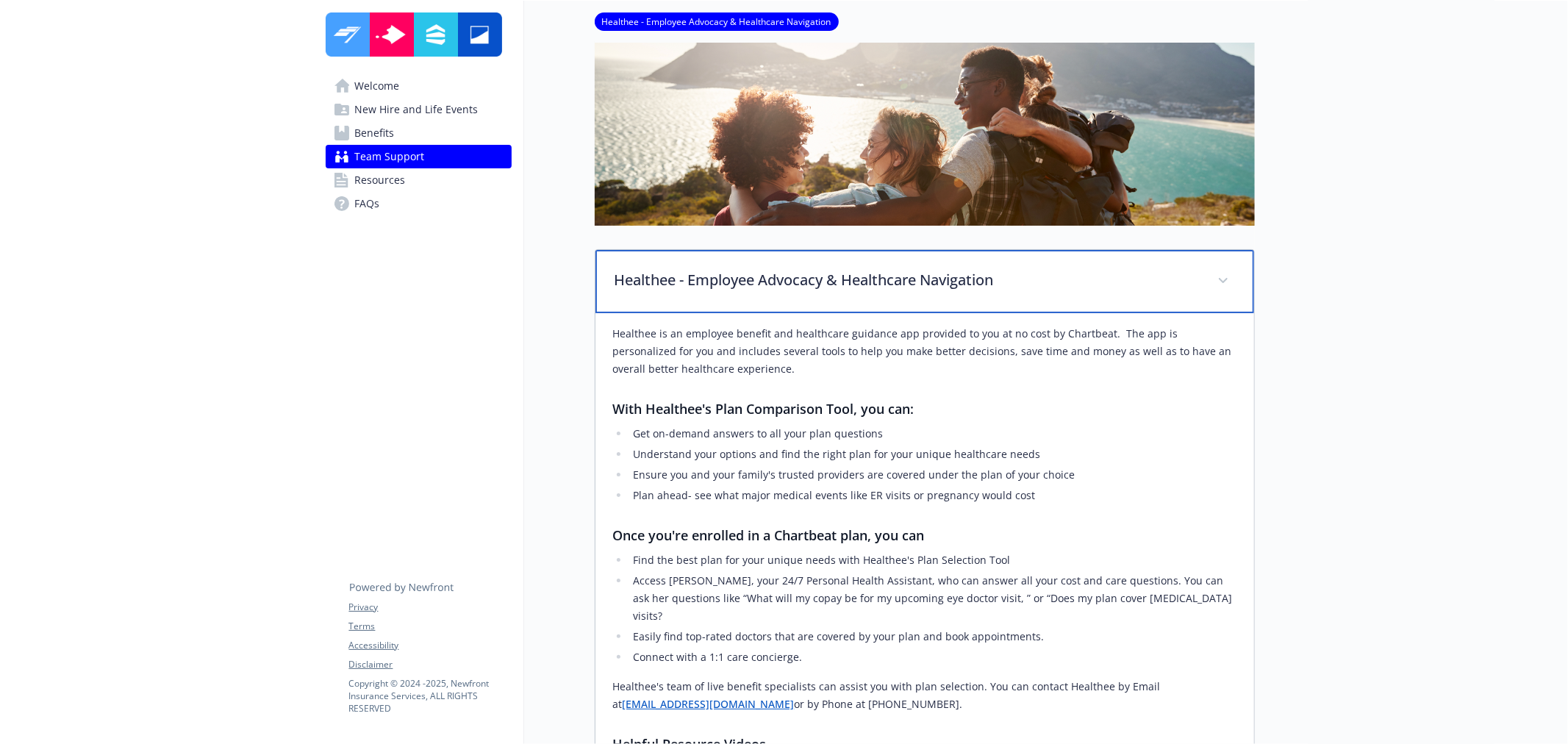
scroll to position [82, 0]
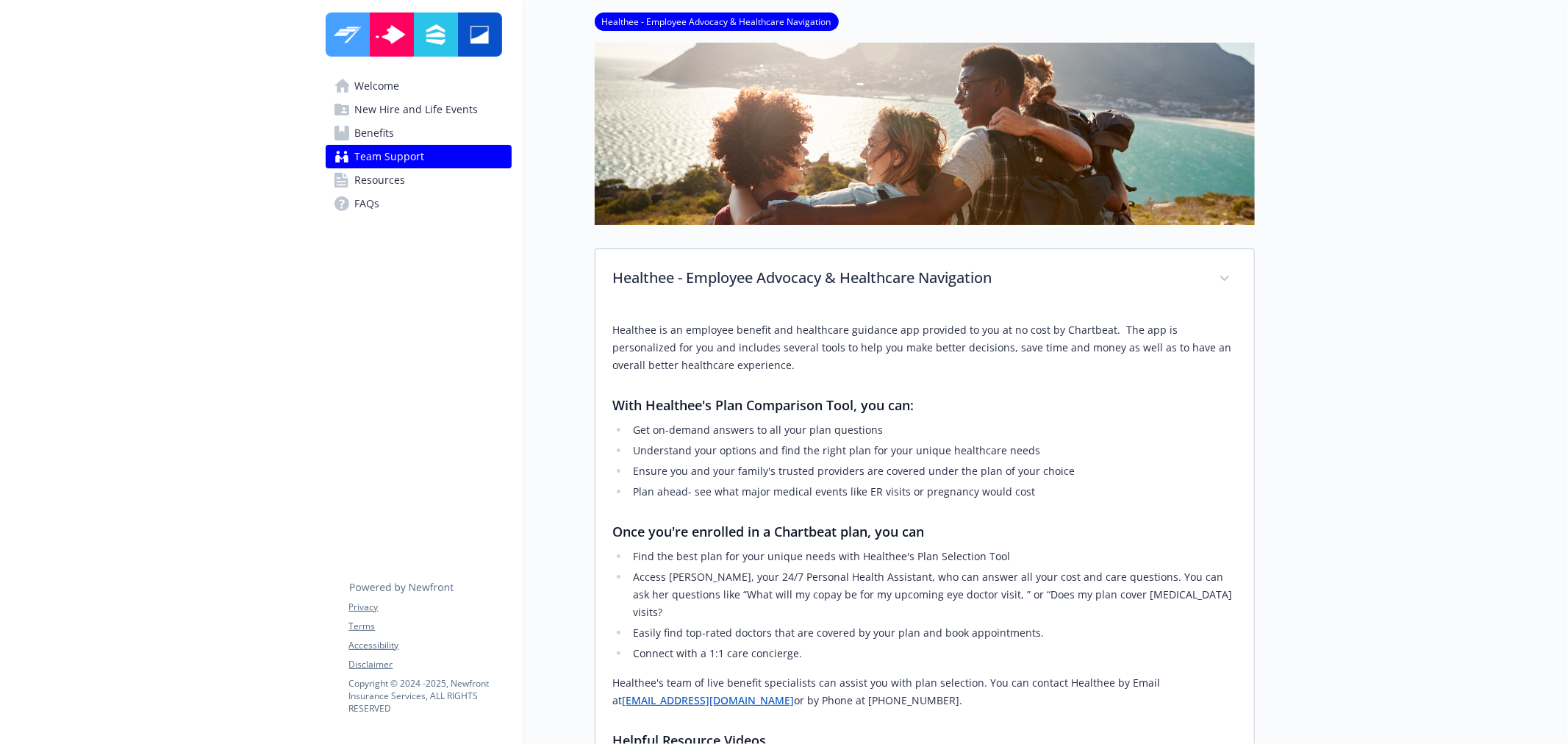
click at [386, 104] on span "New Hire and Life Events" at bounding box center [417, 109] width 124 height 23
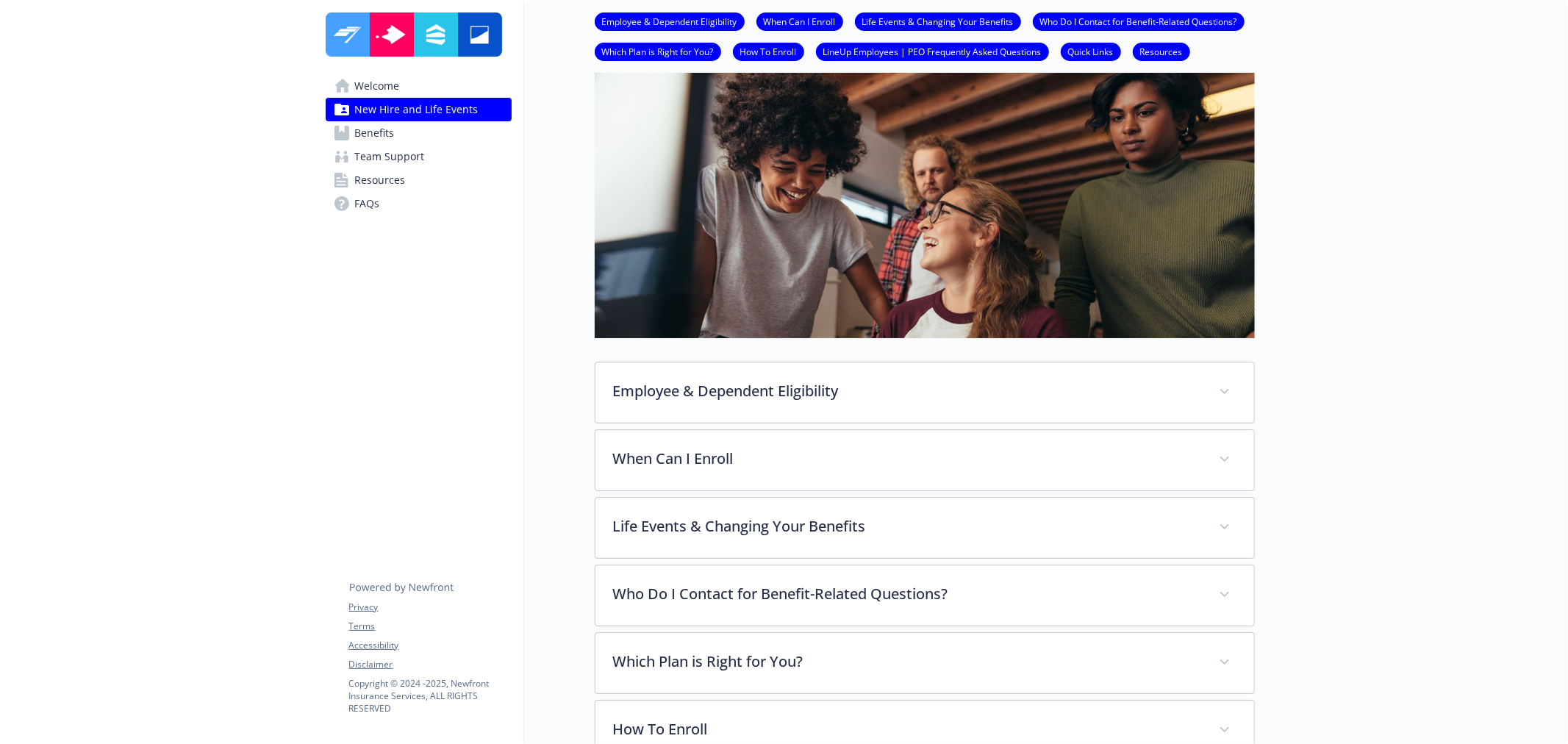
click at [396, 72] on div "Welcome New Hire and Life Events Benefits Team Support Resources FAQs Privacy T…" at bounding box center [418, 122] width 209 height 244
click at [407, 98] on span "New Hire and Life Events" at bounding box center [417, 109] width 124 height 23
click at [408, 86] on link "Welcome" at bounding box center [419, 86] width 186 height 23
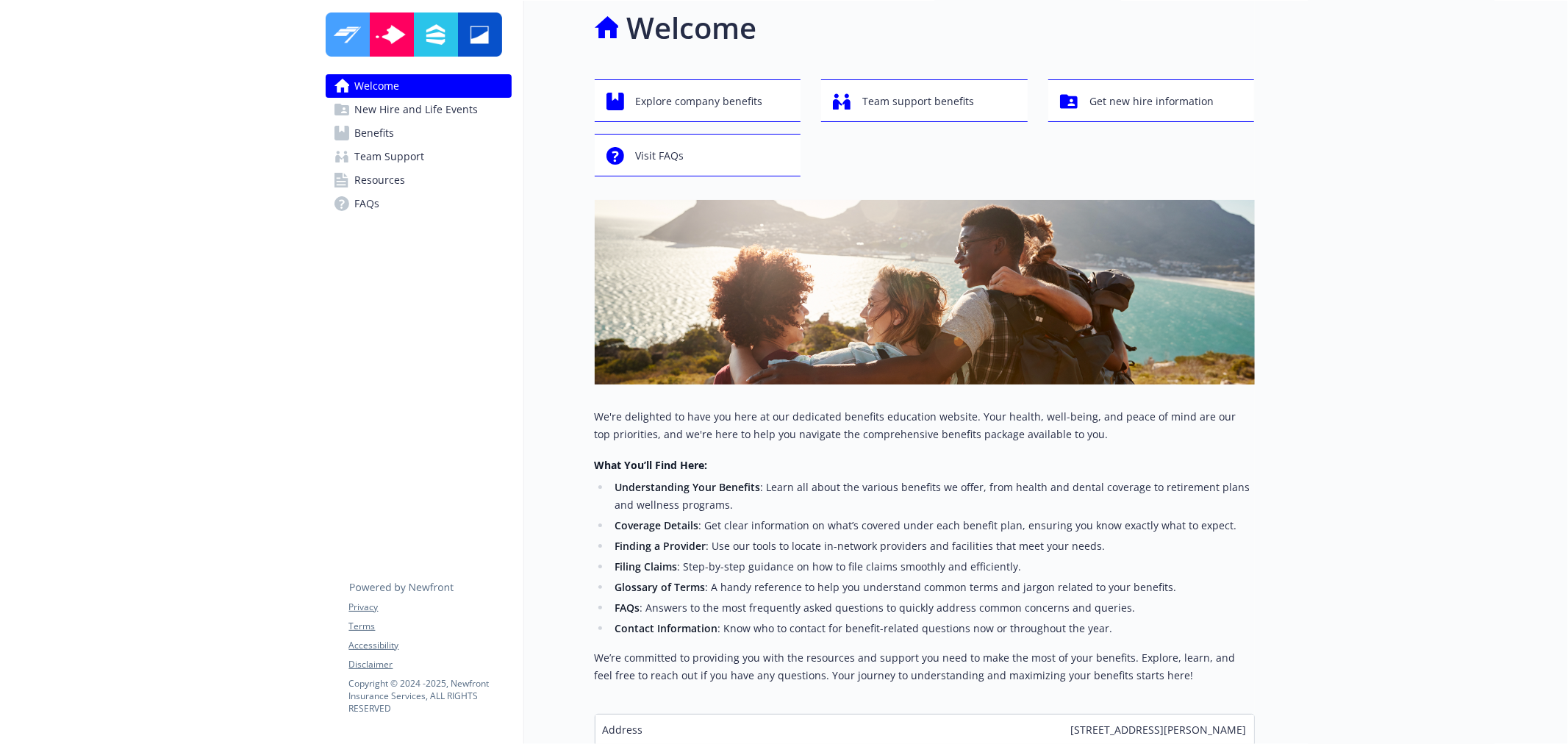
scroll to position [82, 0]
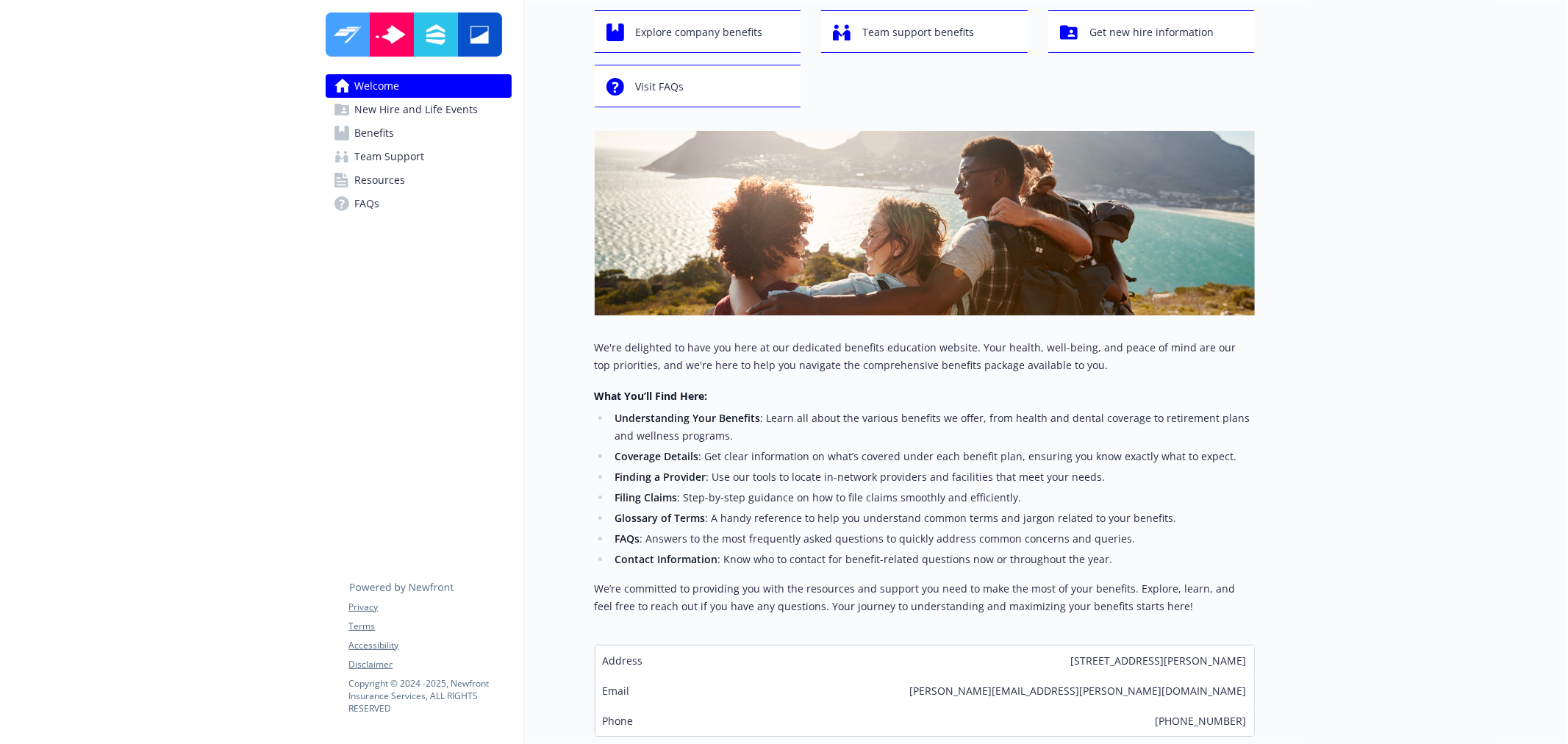
click at [375, 141] on span "Benefits" at bounding box center [375, 133] width 40 height 23
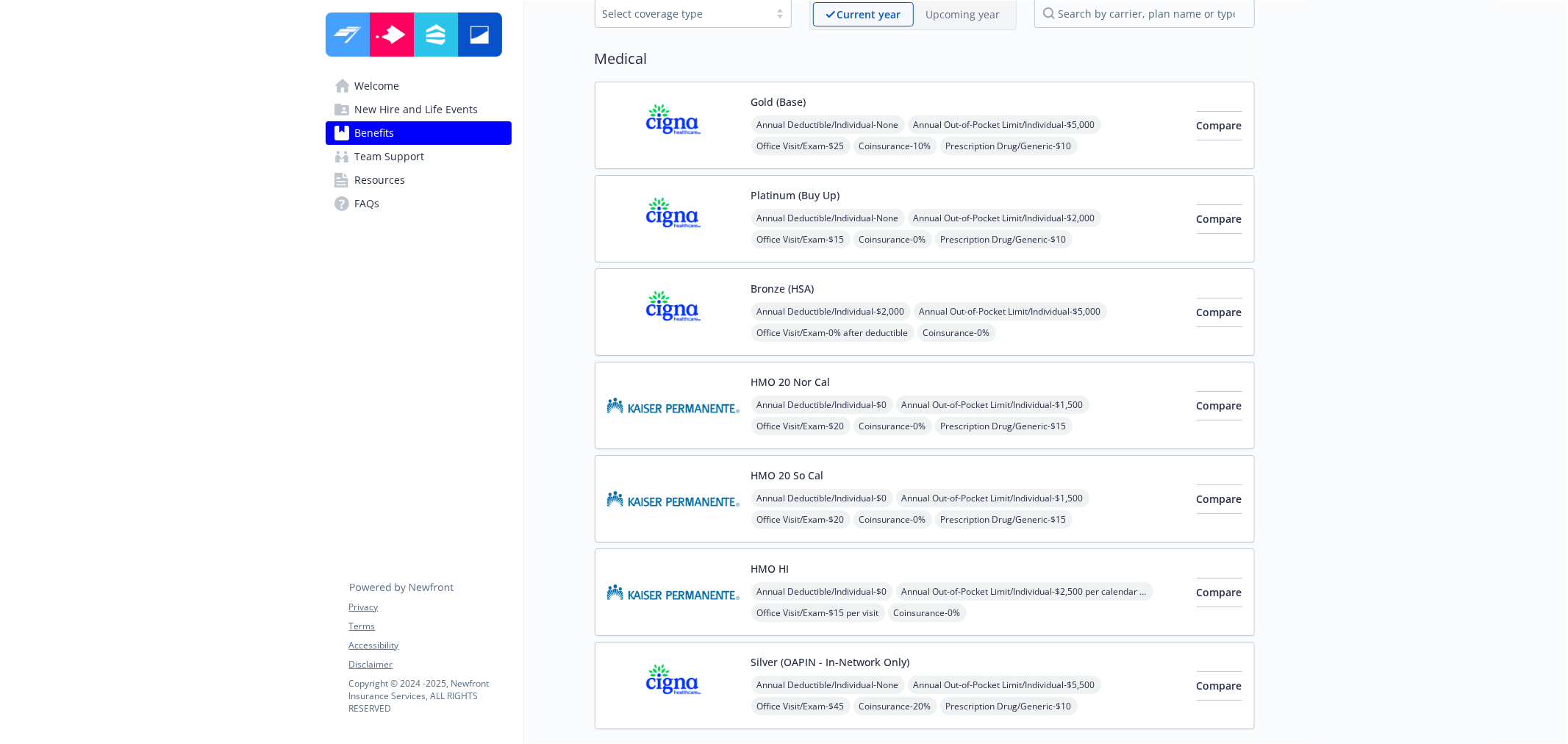
click at [374, 160] on span "Team Support" at bounding box center [390, 156] width 70 height 23
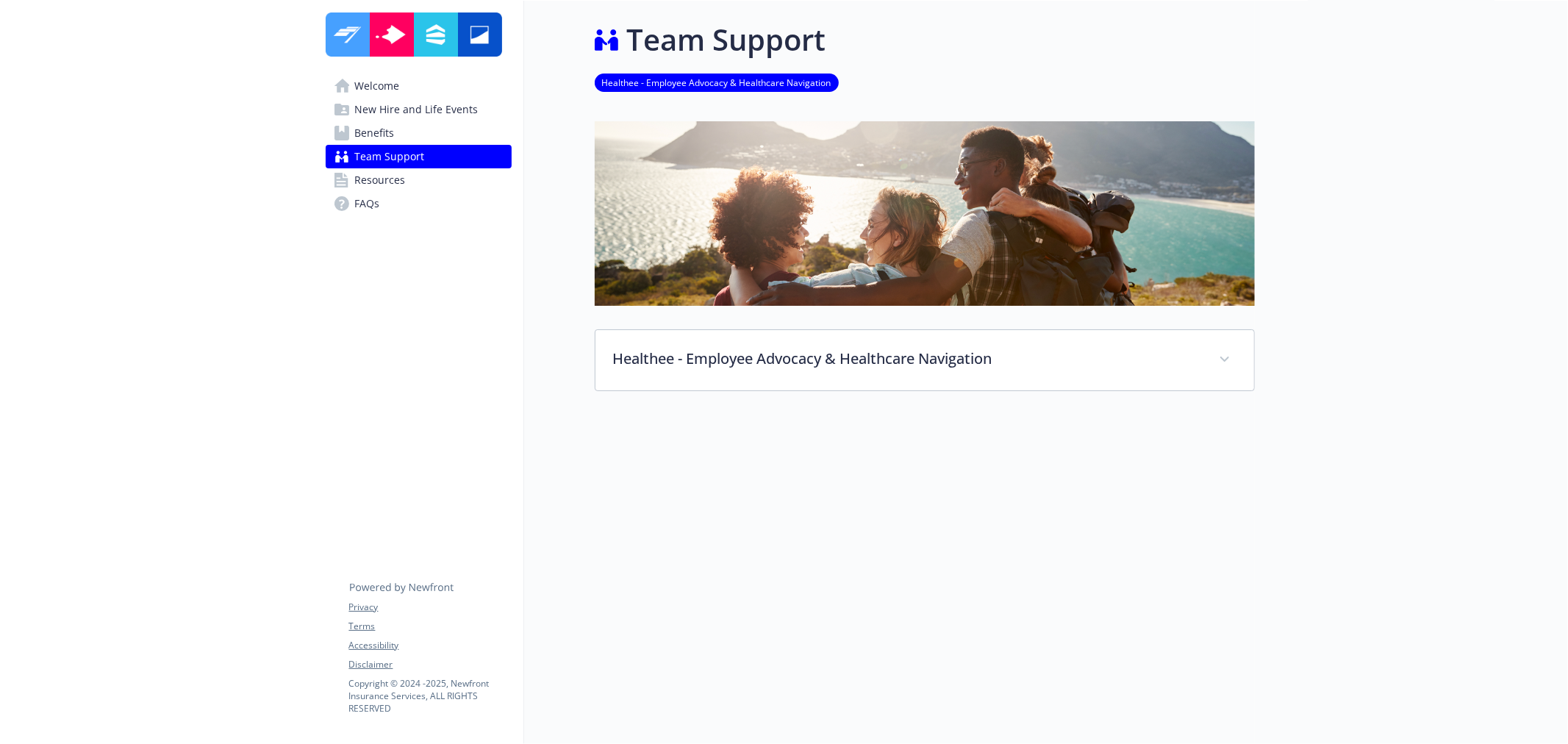
click at [377, 130] on span "Benefits" at bounding box center [375, 133] width 40 height 23
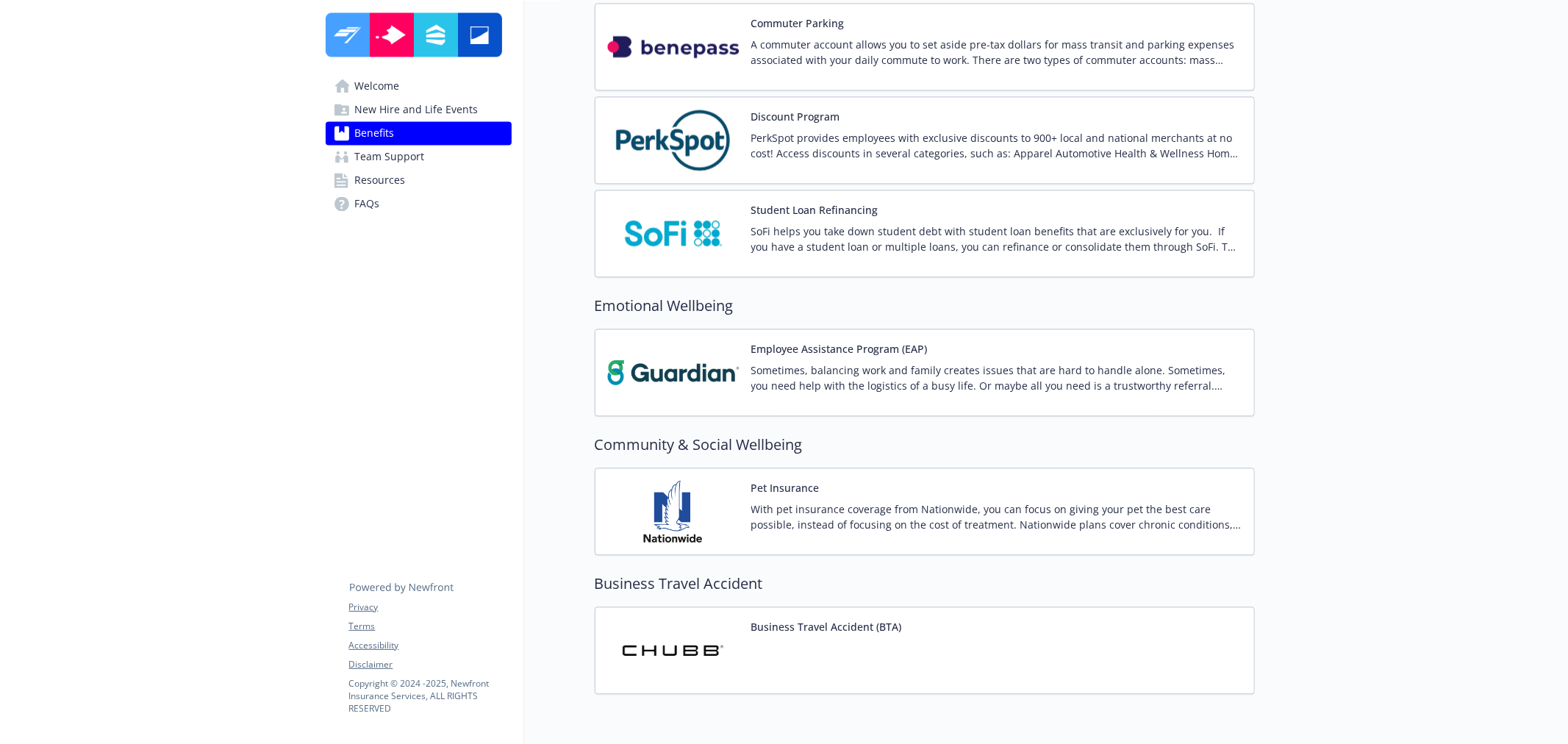
scroll to position [2698, 0]
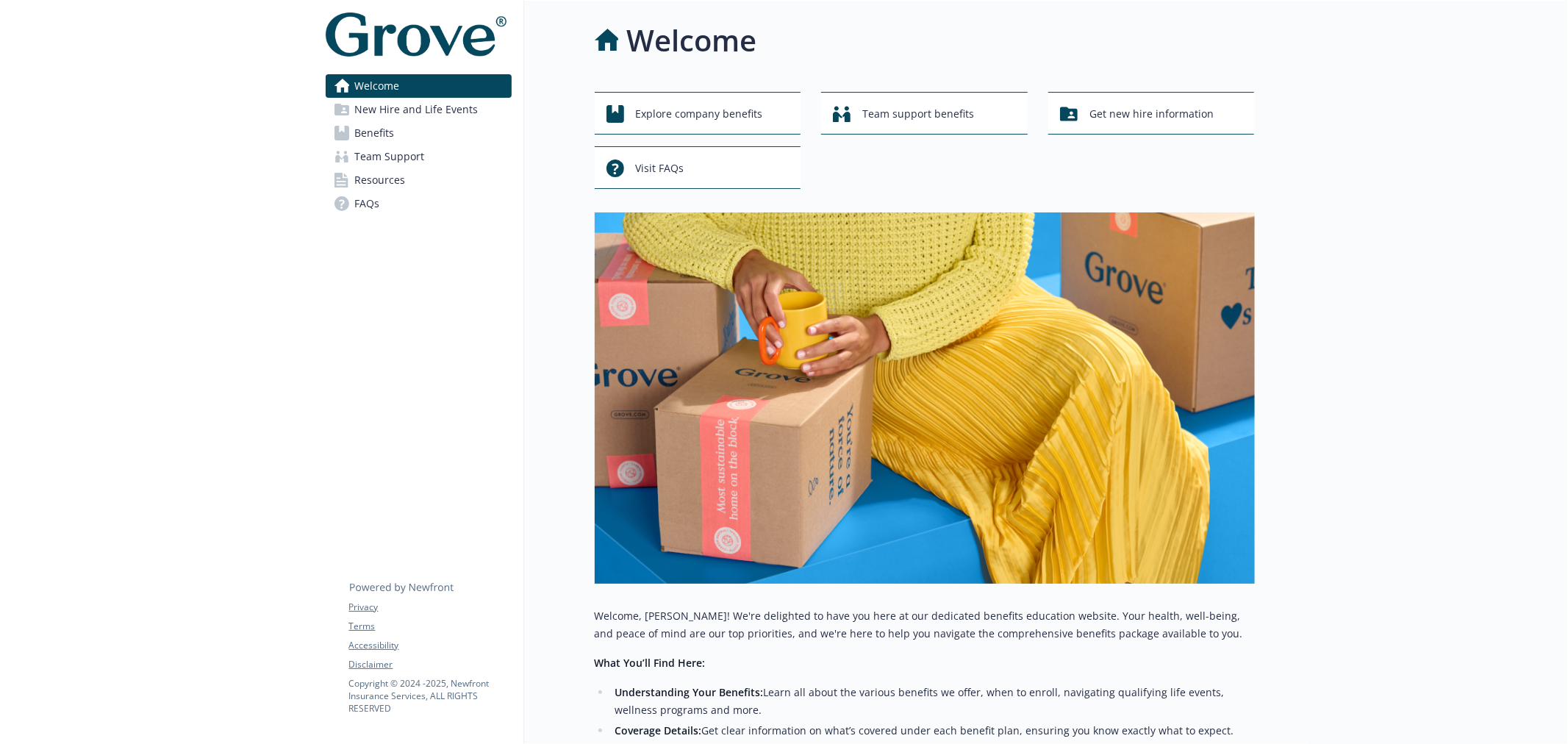
click at [374, 98] on span "New Hire and Life Events" at bounding box center [417, 109] width 124 height 23
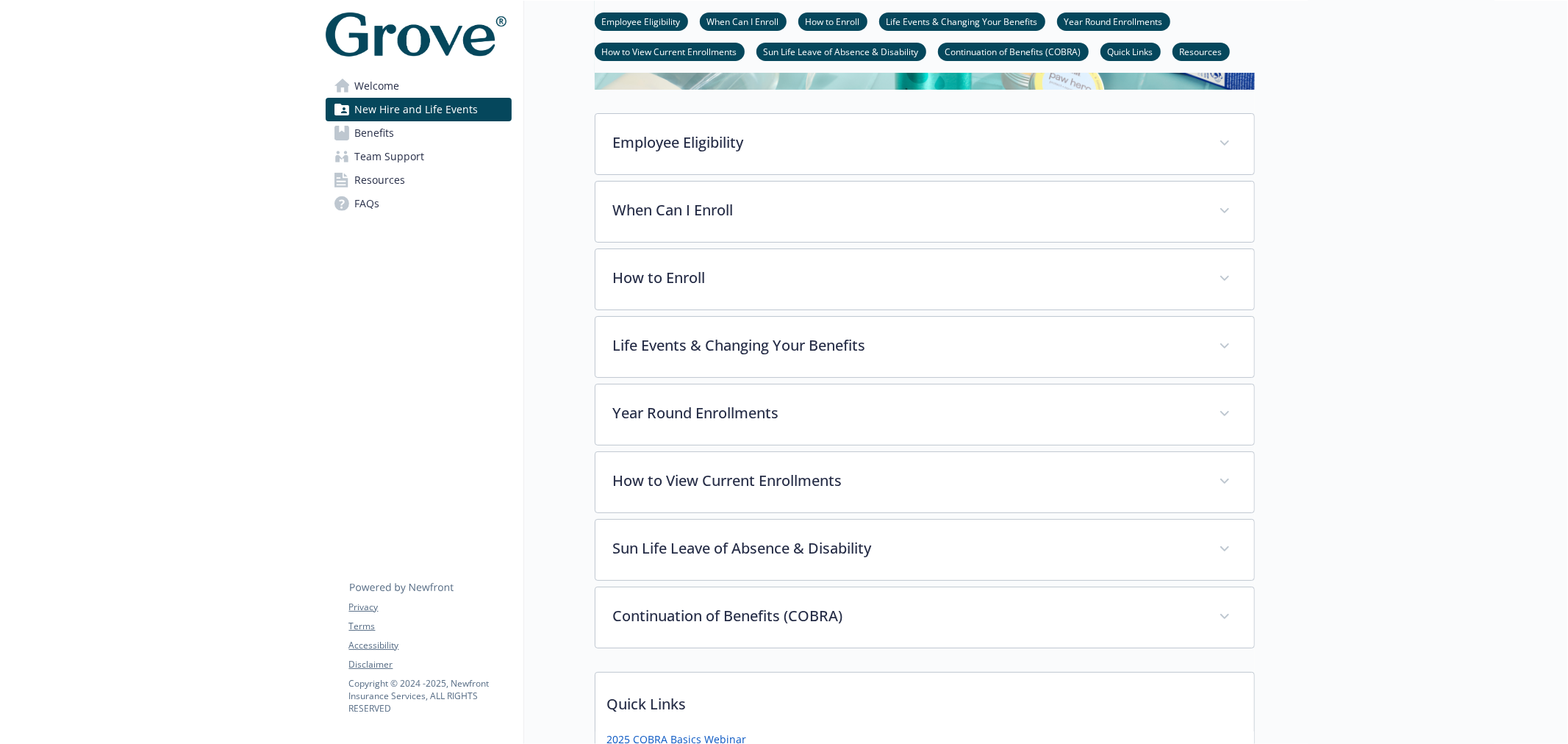
click at [384, 130] on span "Benefits" at bounding box center [375, 133] width 40 height 23
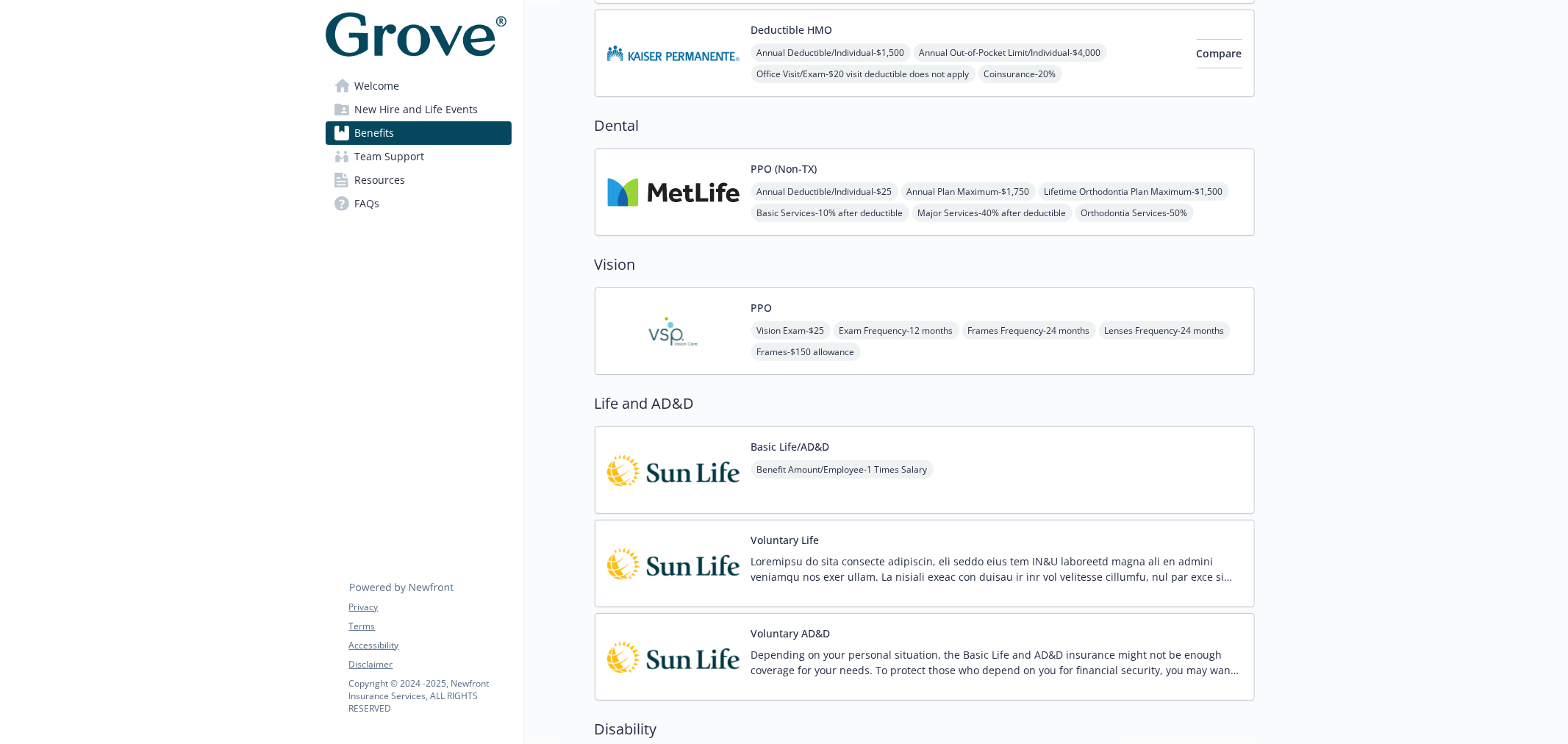
click at [384, 156] on span "Team Support" at bounding box center [390, 156] width 70 height 23
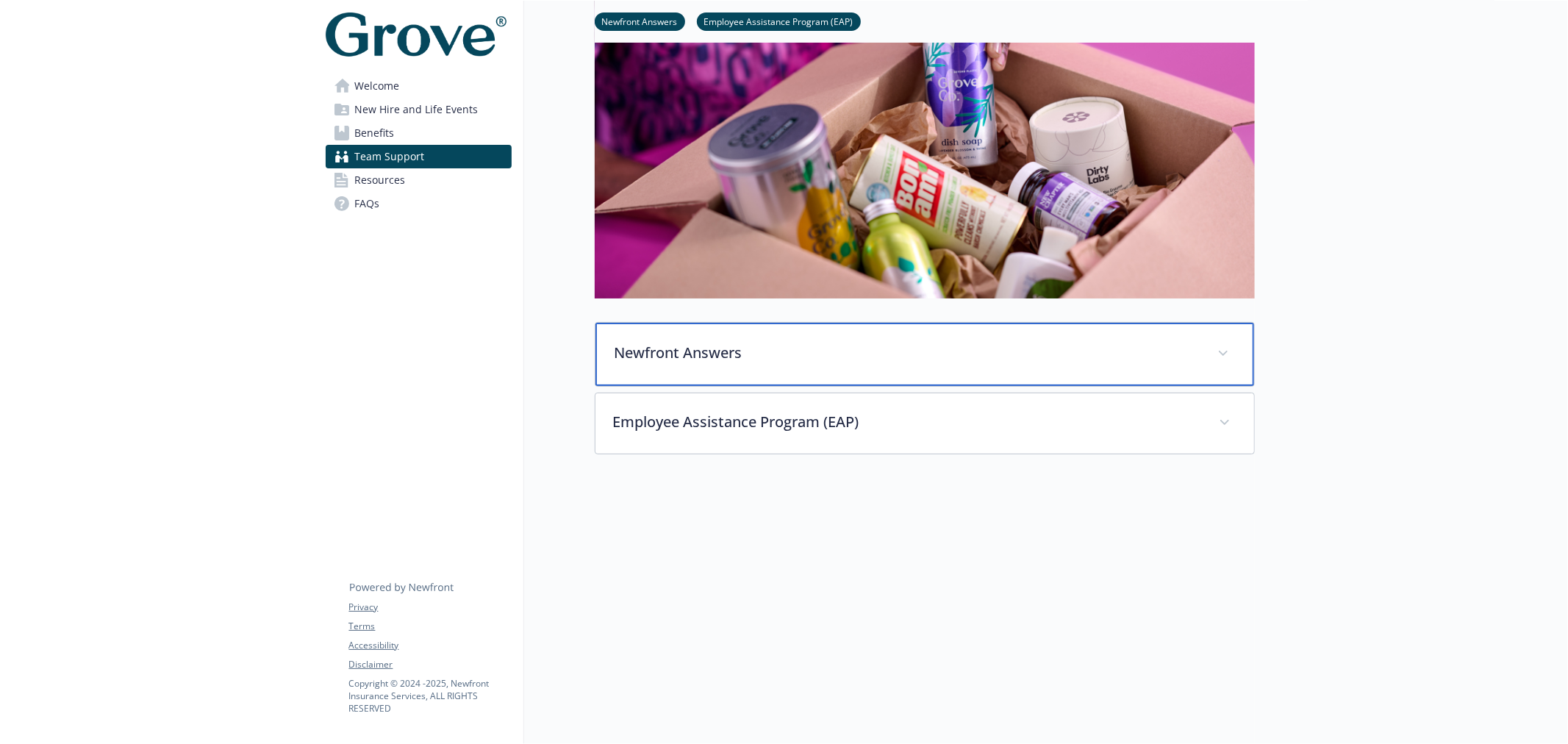
click at [787, 342] on p "Newfront Answers" at bounding box center [907, 352] width 585 height 22
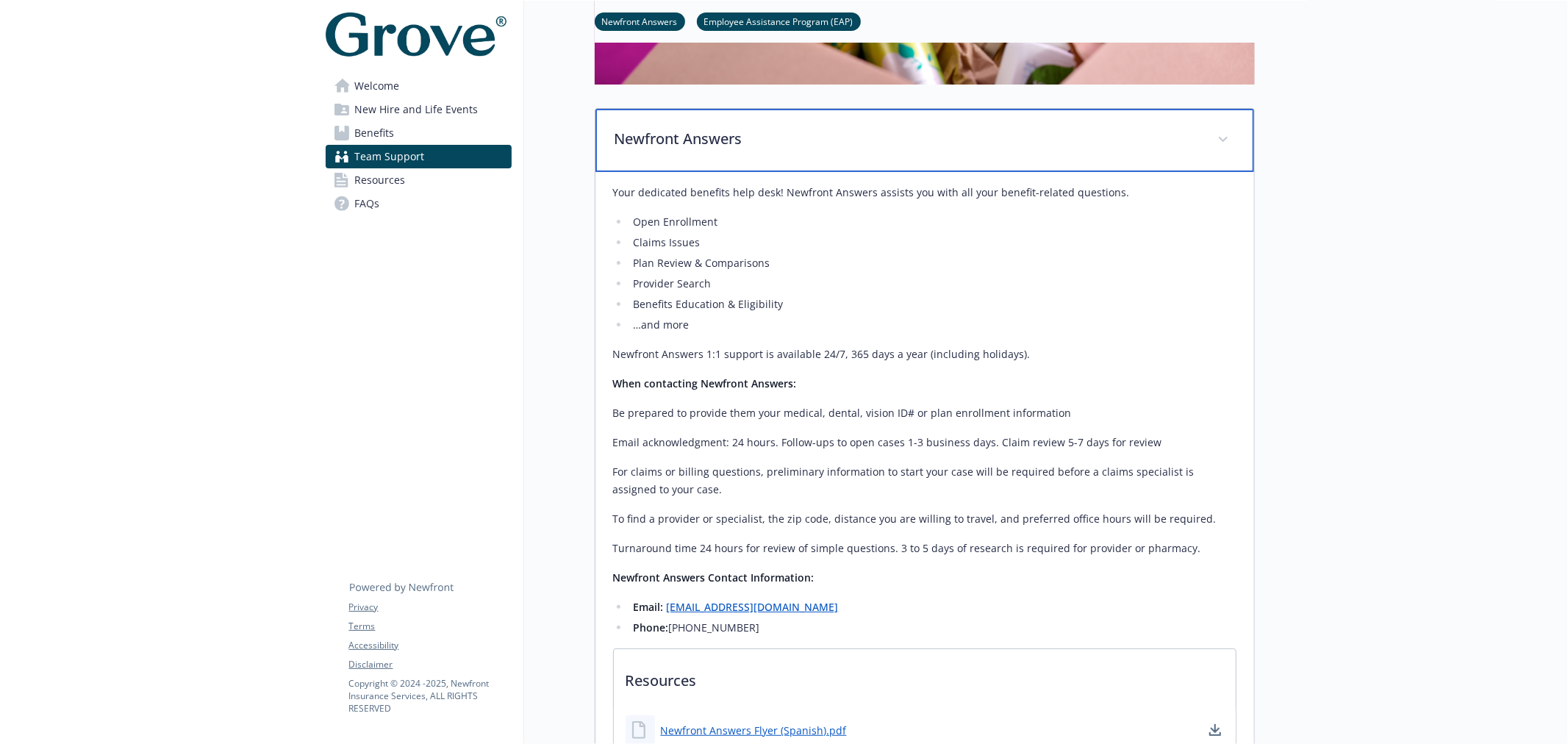
scroll to position [450, 0]
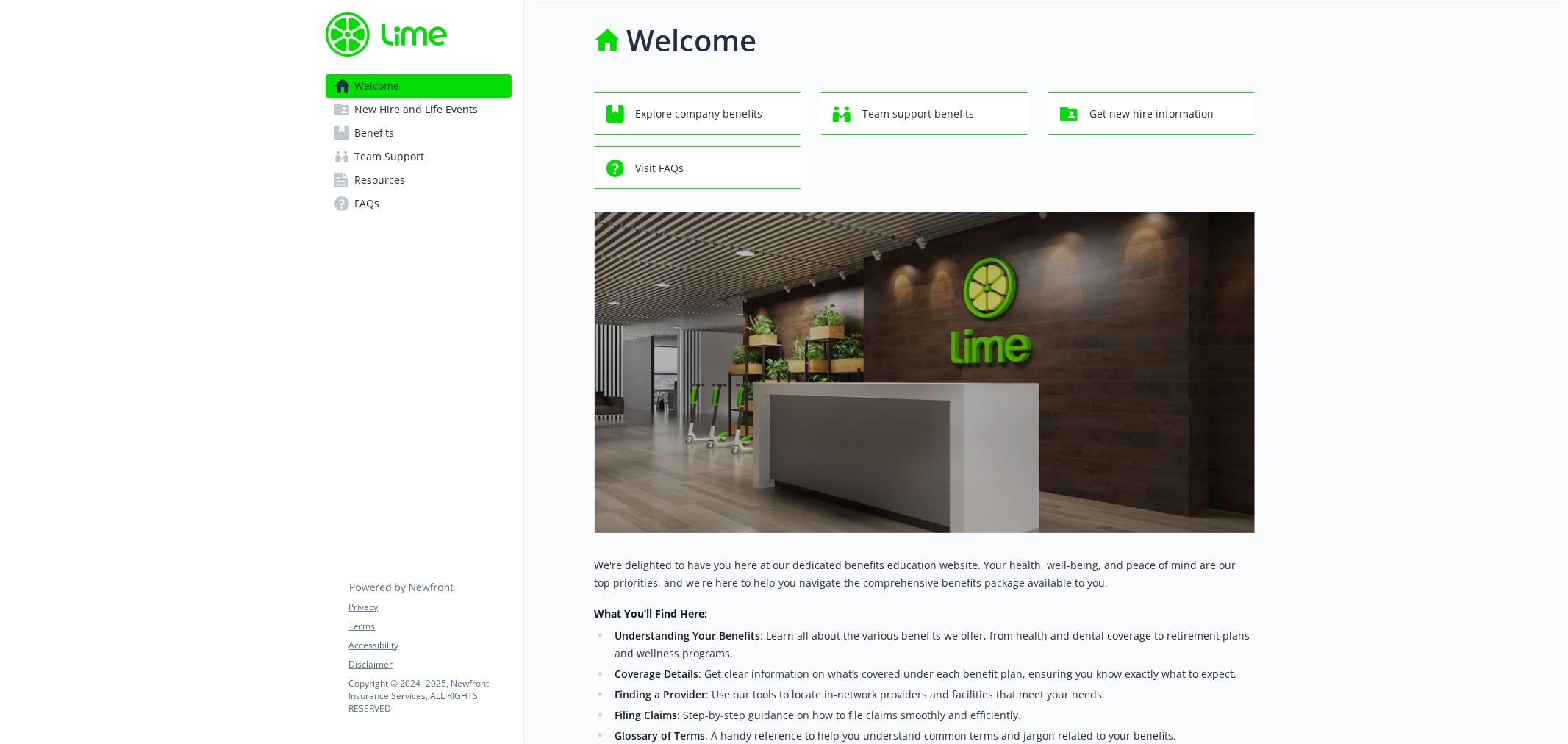
click at [431, 133] on link "Benefits" at bounding box center [419, 133] width 186 height 23
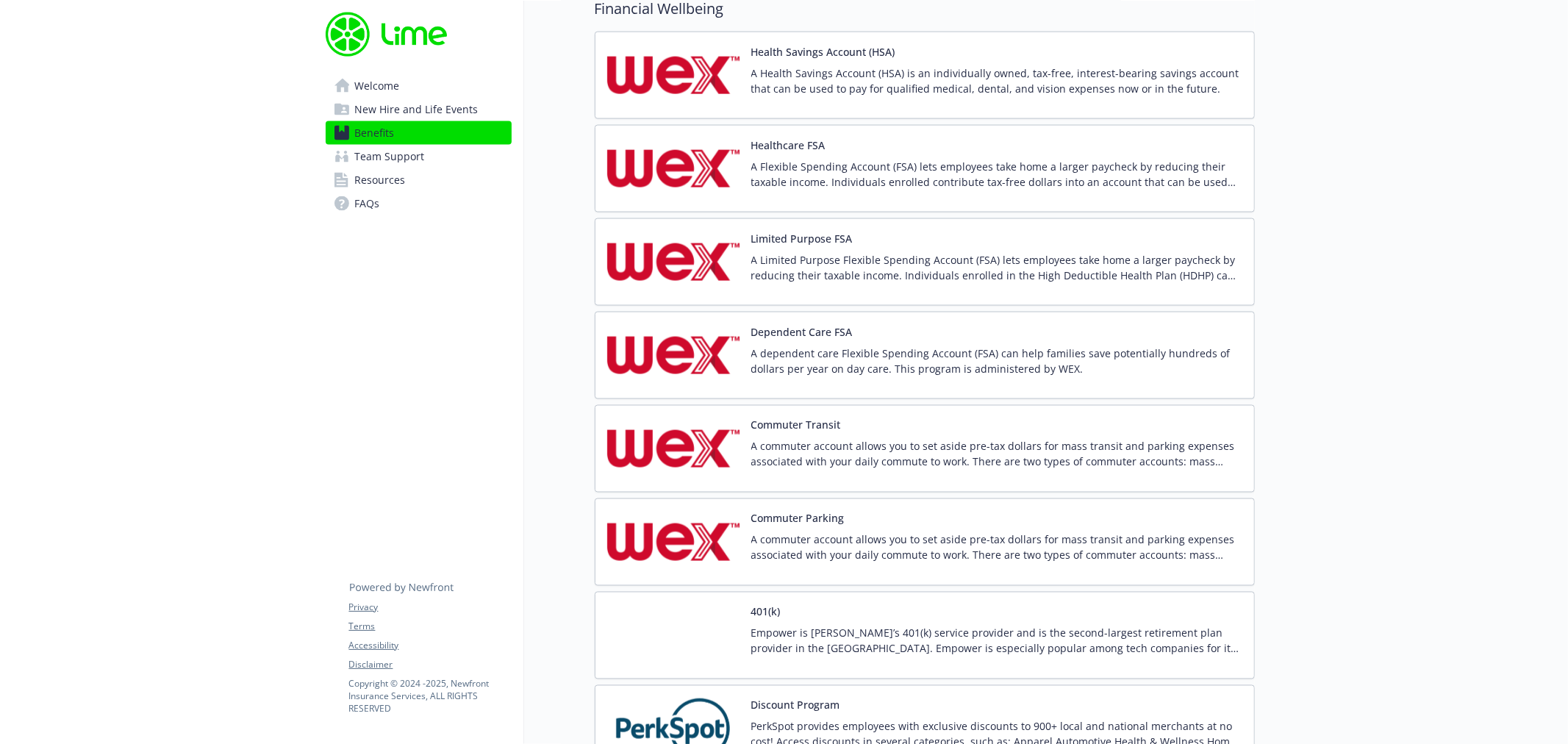
scroll to position [1974, 0]
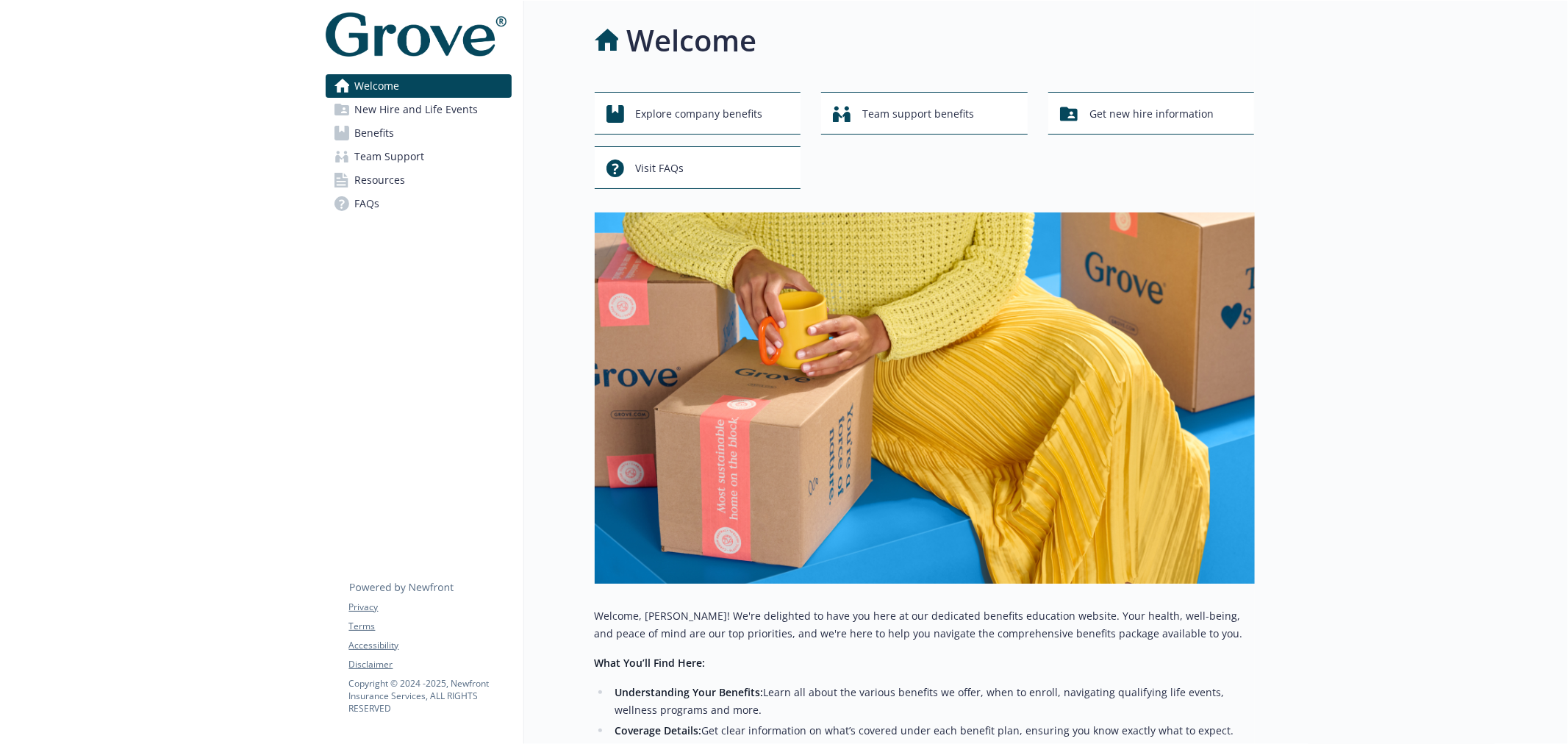
click at [359, 126] on span "Benefits" at bounding box center [375, 133] width 40 height 23
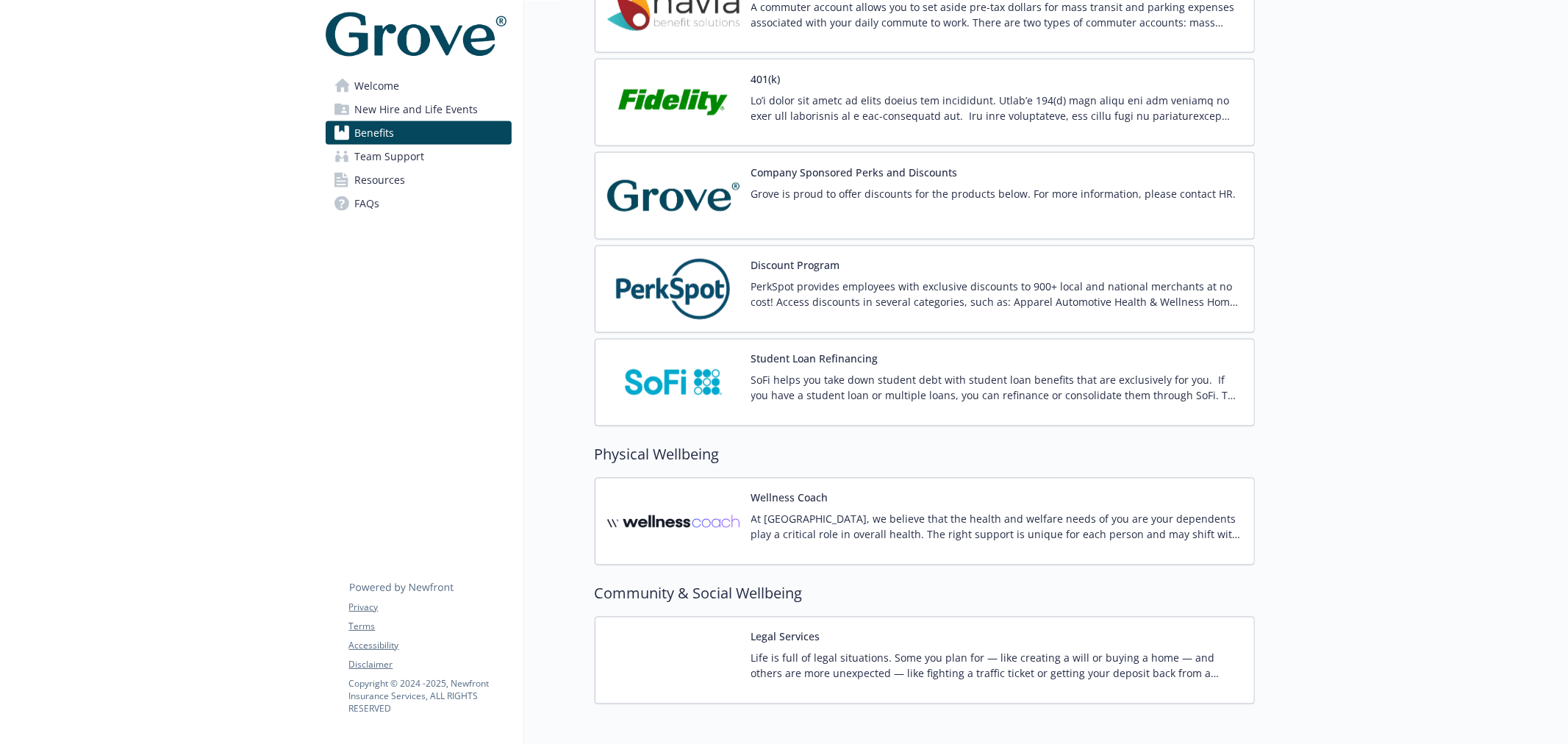
scroll to position [2185, 0]
